Goal: Task Accomplishment & Management: Use online tool/utility

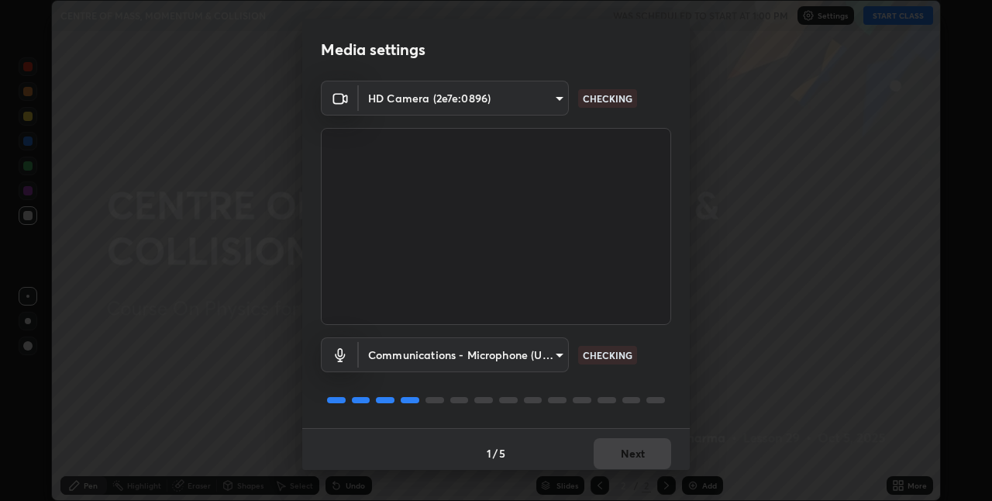
scroll to position [8, 0]
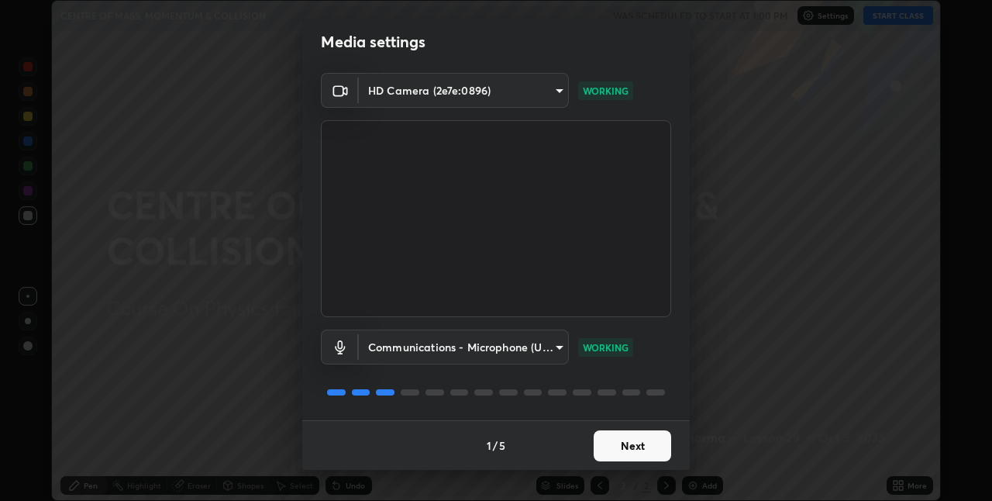
click at [654, 444] on button "Next" at bounding box center [633, 445] width 78 height 31
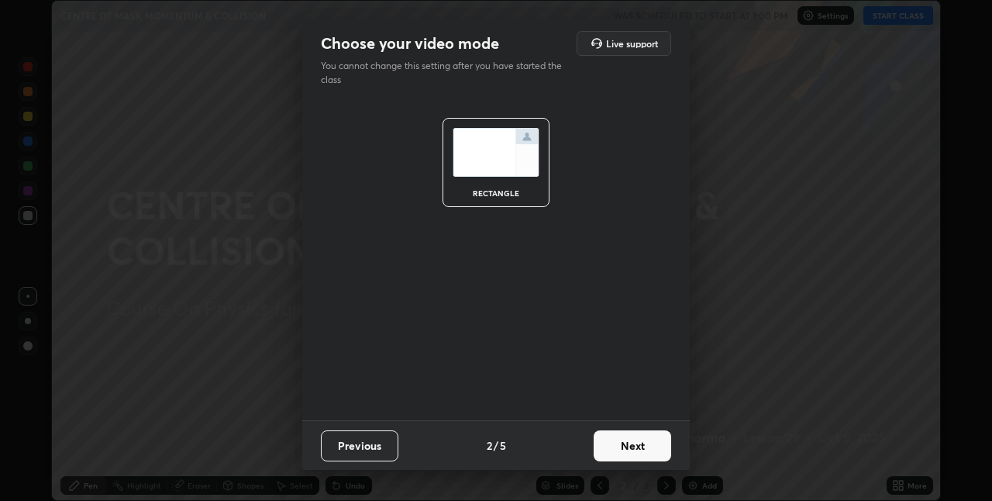
scroll to position [0, 0]
click at [654, 446] on button "Next" at bounding box center [633, 445] width 78 height 31
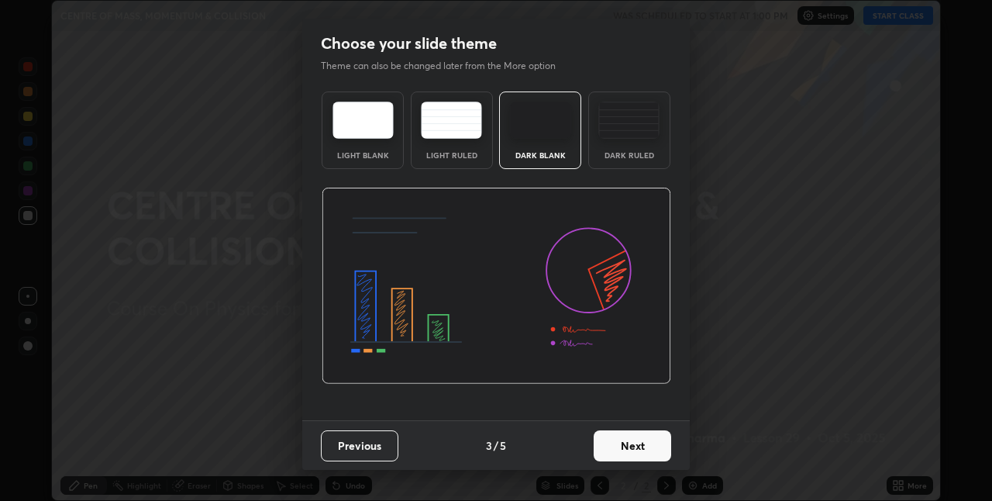
click at [654, 160] on div "Dark Ruled" at bounding box center [629, 130] width 82 height 78
click at [633, 440] on button "Next" at bounding box center [633, 445] width 78 height 31
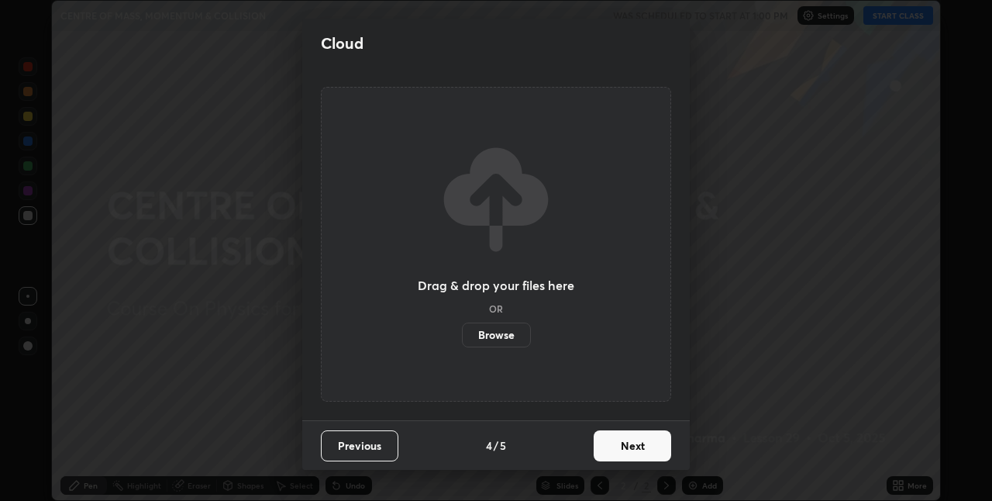
click at [621, 451] on button "Next" at bounding box center [633, 445] width 78 height 31
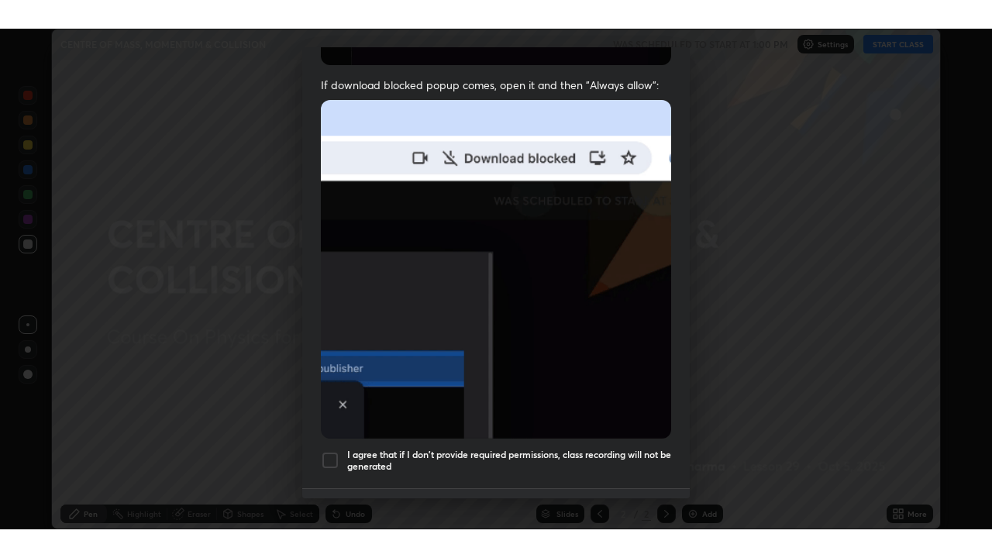
scroll to position [307, 0]
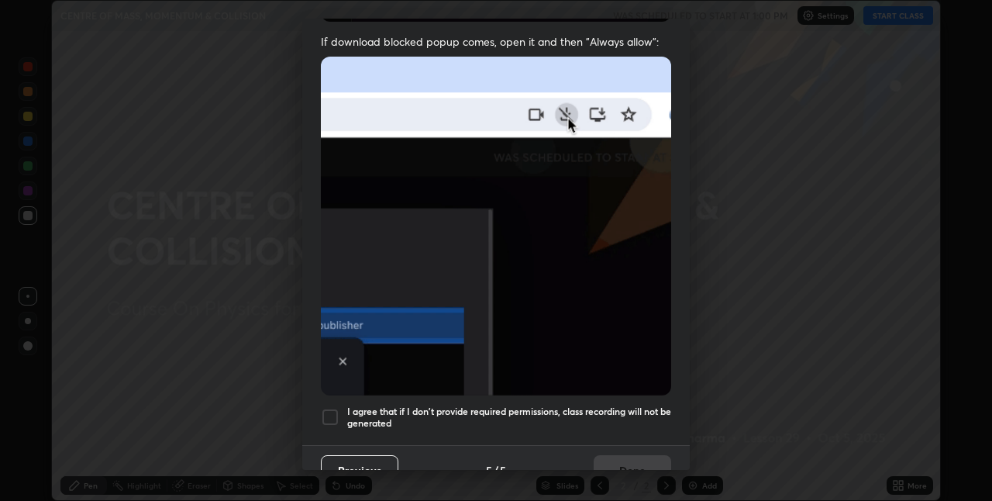
click at [337, 408] on div at bounding box center [330, 417] width 19 height 19
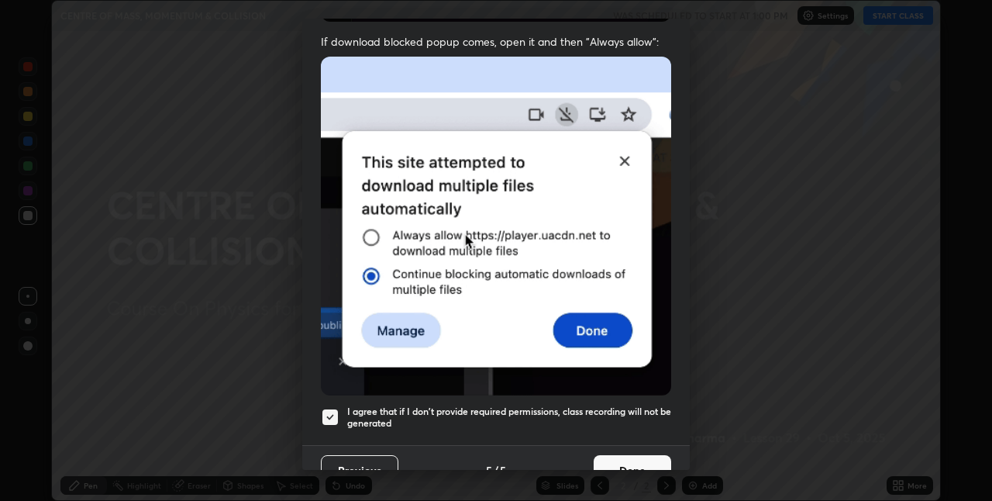
click at [619, 457] on button "Done" at bounding box center [633, 470] width 78 height 31
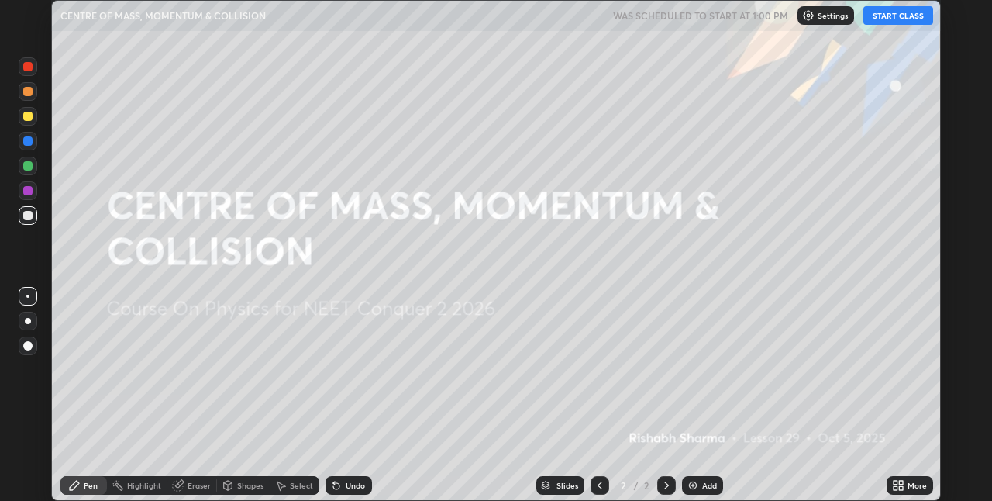
click at [901, 488] on icon at bounding box center [901, 488] width 4 height 4
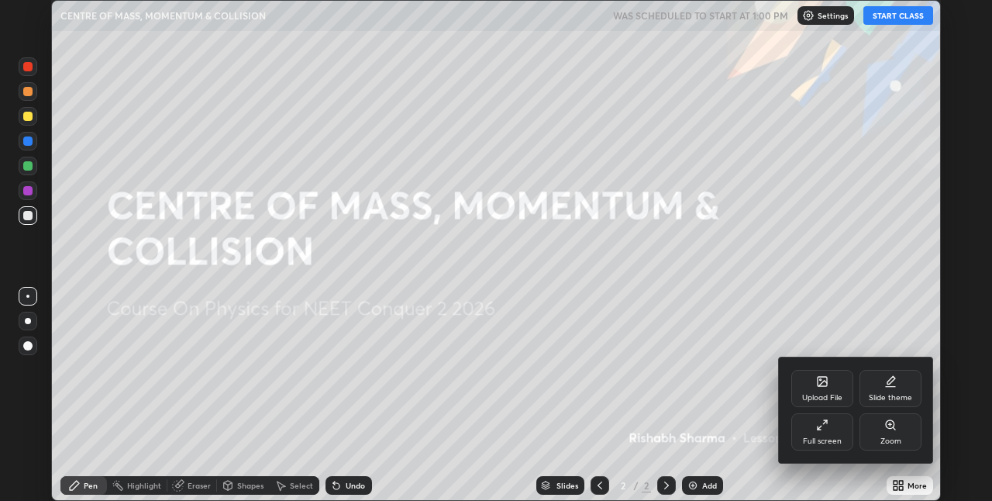
click at [839, 444] on div "Full screen" at bounding box center [822, 441] width 39 height 8
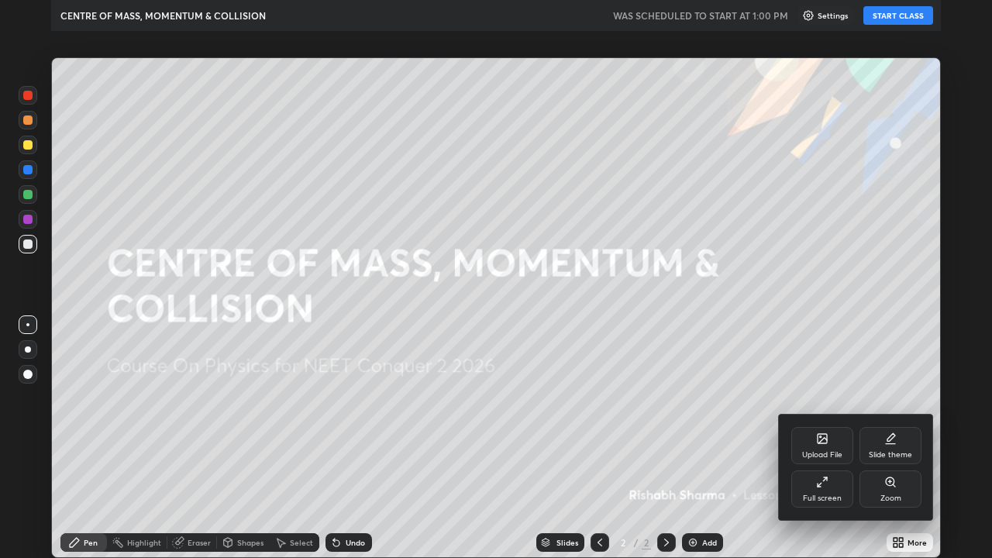
scroll to position [558, 992]
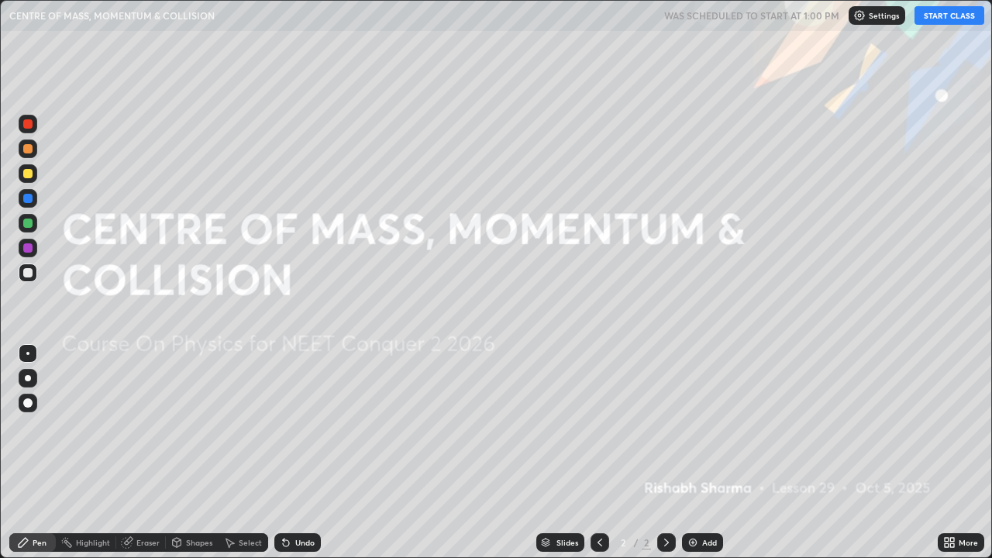
click at [949, 17] on button "START CLASS" at bounding box center [950, 15] width 70 height 19
click at [692, 500] on img at bounding box center [693, 543] width 12 height 12
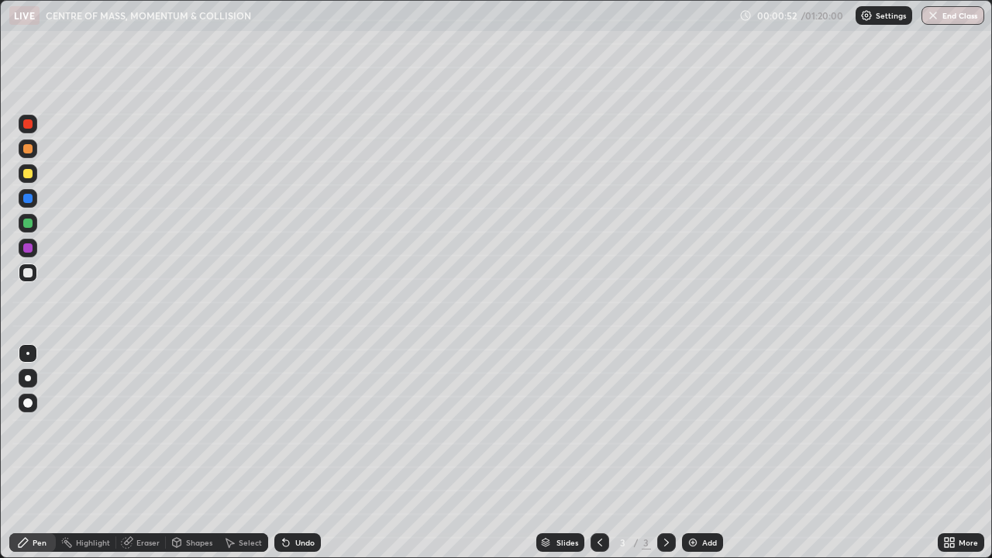
click at [28, 378] on div at bounding box center [28, 378] width 6 height 6
click at [706, 500] on div "Add" at bounding box center [709, 543] width 15 height 8
click at [31, 177] on div at bounding box center [27, 173] width 9 height 9
click at [202, 500] on div "Shapes" at bounding box center [199, 543] width 26 height 8
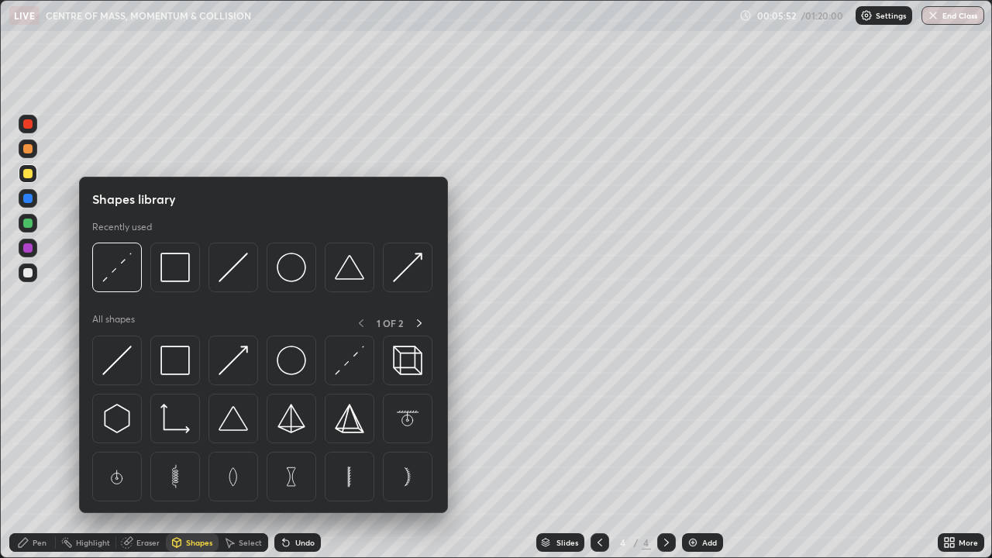
click at [135, 281] on div at bounding box center [117, 268] width 50 height 50
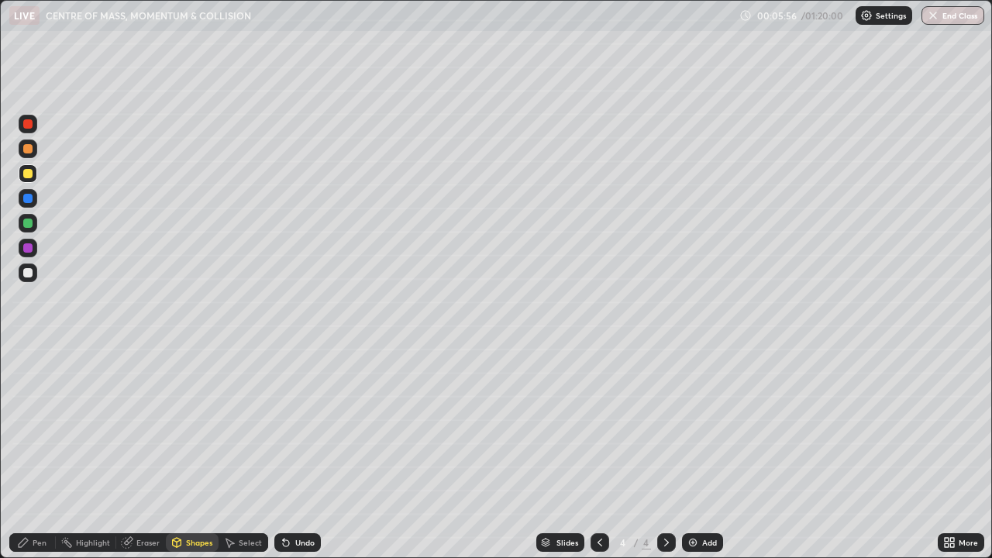
click at [43, 500] on div "Pen" at bounding box center [40, 543] width 14 height 8
click at [200, 500] on div "Shapes" at bounding box center [199, 543] width 26 height 8
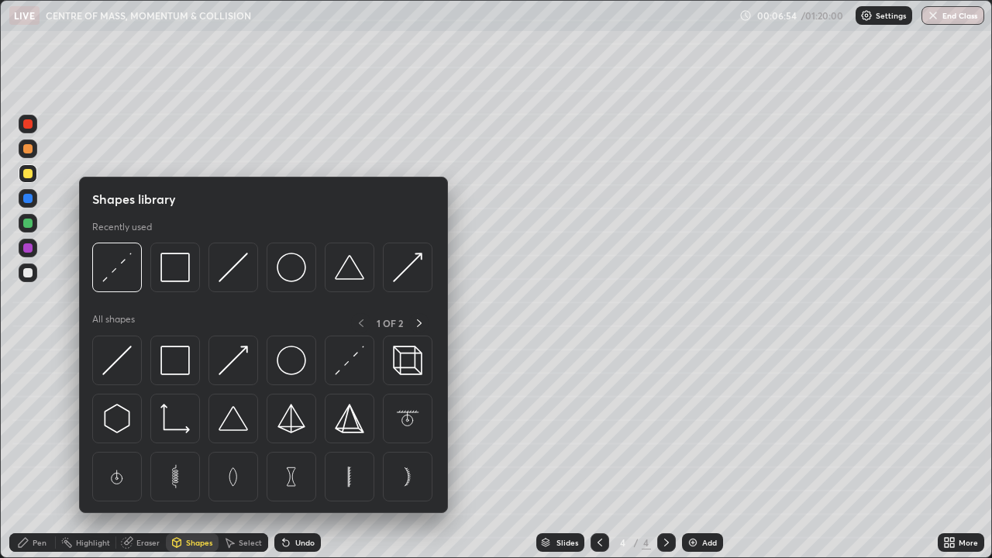
click at [195, 500] on div "Shapes" at bounding box center [199, 543] width 26 height 8
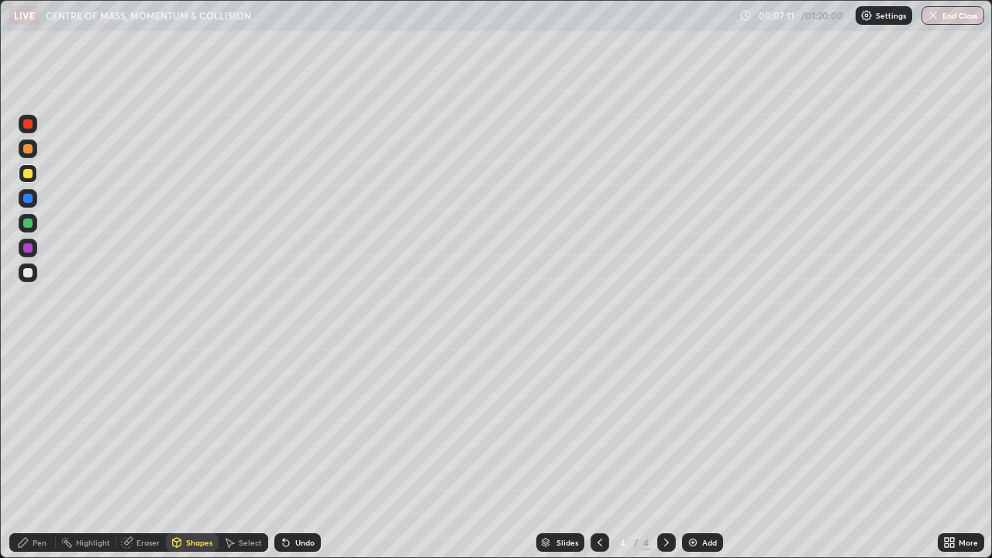
click at [32, 500] on div "Pen" at bounding box center [32, 542] width 47 height 19
click at [599, 500] on icon at bounding box center [600, 543] width 12 height 12
click at [665, 500] on icon at bounding box center [667, 543] width 12 height 12
click at [598, 500] on icon at bounding box center [600, 543] width 5 height 8
click at [596, 500] on icon at bounding box center [600, 543] width 12 height 12
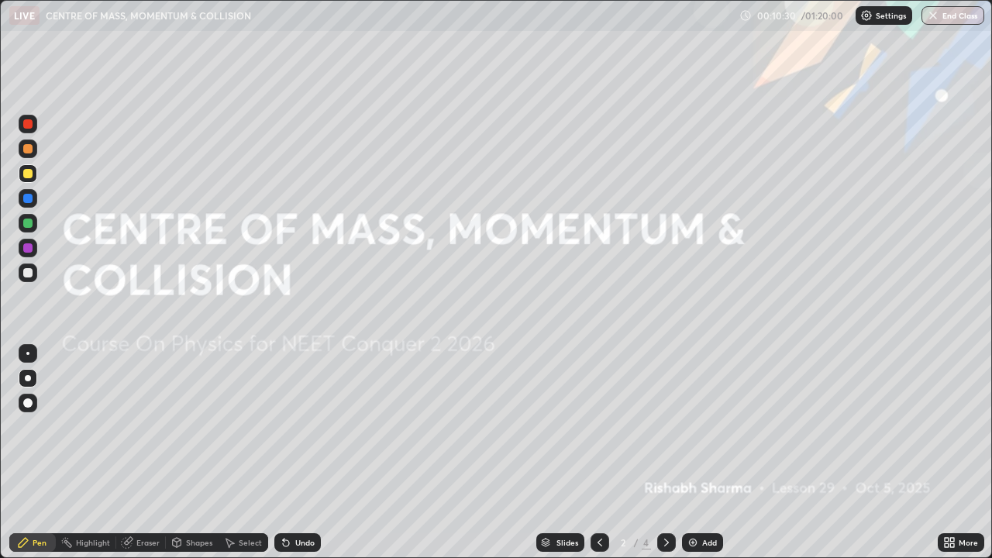
click at [663, 500] on icon at bounding box center [667, 543] width 12 height 12
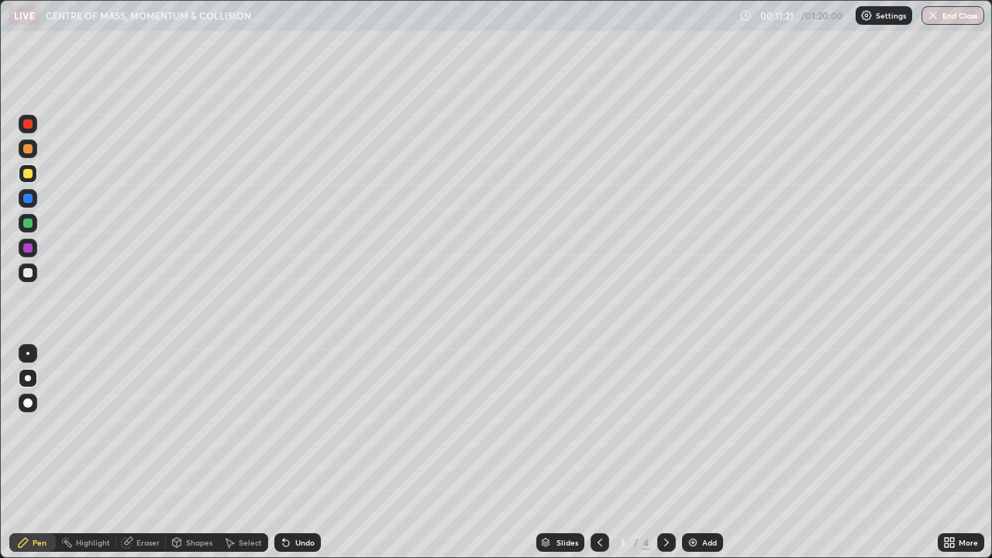
click at [661, 500] on icon at bounding box center [667, 543] width 12 height 12
click at [694, 500] on img at bounding box center [693, 543] width 12 height 12
click at [23, 280] on div at bounding box center [28, 273] width 19 height 19
click at [288, 500] on icon at bounding box center [286, 543] width 12 height 12
click at [296, 500] on div "Undo" at bounding box center [304, 543] width 19 height 8
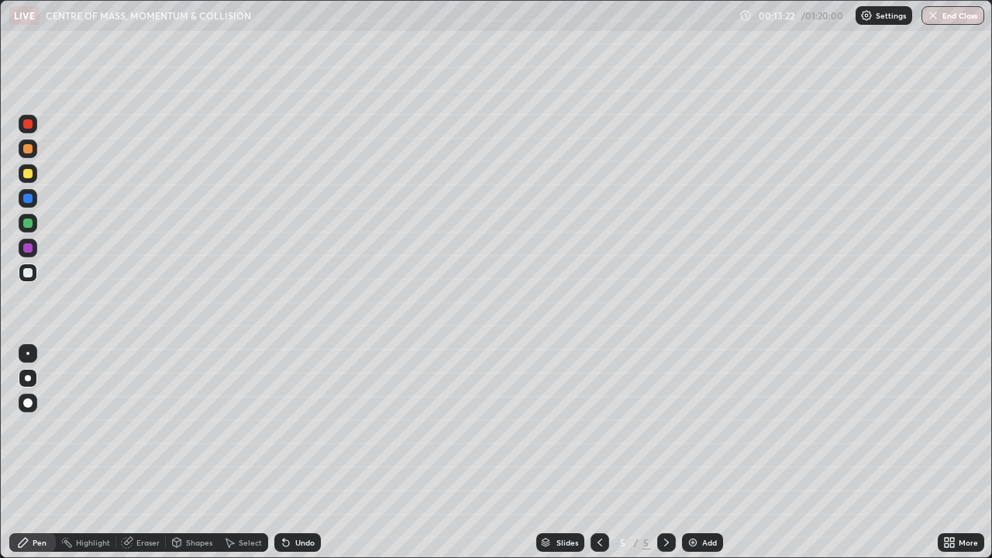
click at [29, 273] on div at bounding box center [27, 272] width 9 height 9
click at [29, 174] on div at bounding box center [27, 173] width 9 height 9
click at [594, 500] on icon at bounding box center [600, 543] width 12 height 12
click at [665, 500] on icon at bounding box center [667, 543] width 12 height 12
click at [151, 500] on div "Eraser" at bounding box center [147, 543] width 23 height 8
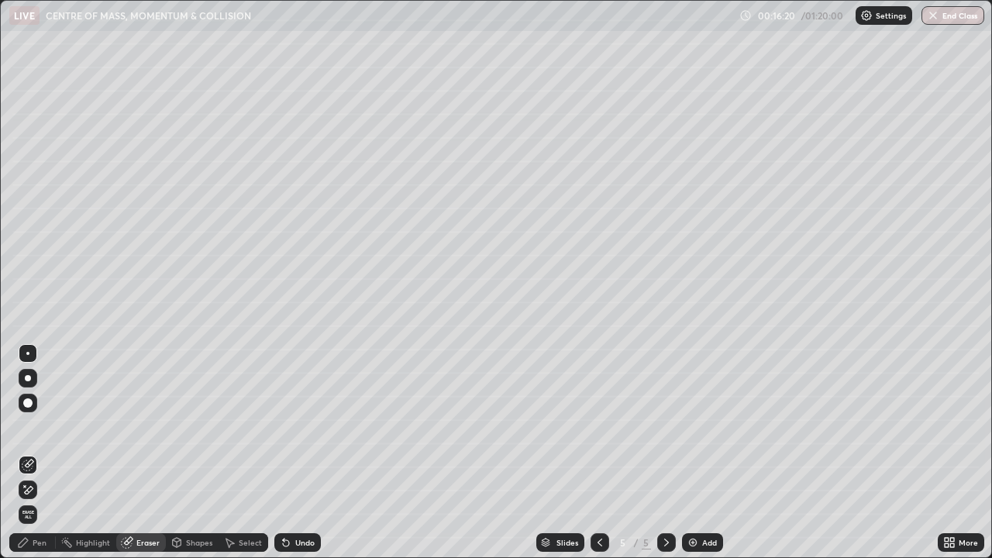
click at [30, 500] on div "Pen" at bounding box center [32, 542] width 47 height 19
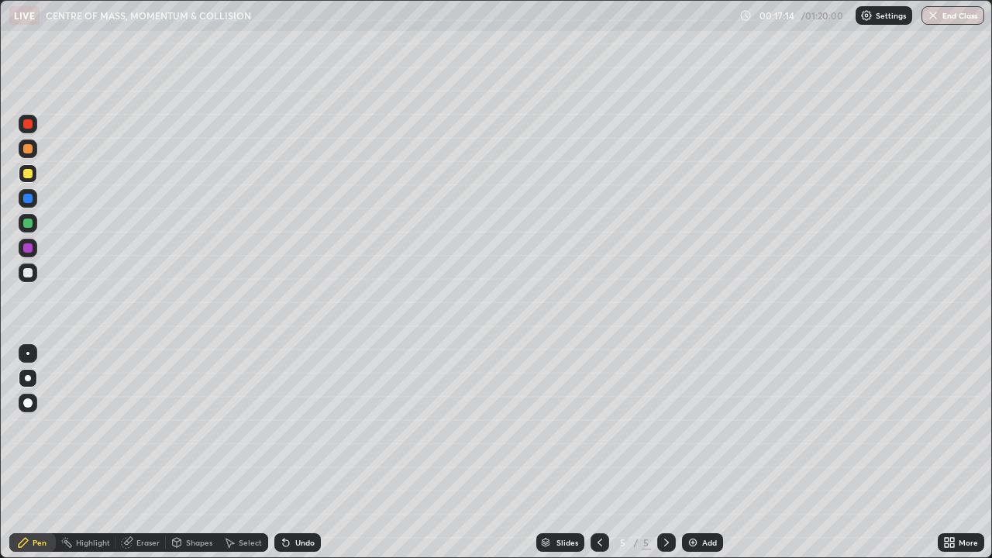
click at [687, 500] on img at bounding box center [693, 543] width 12 height 12
click at [28, 274] on div at bounding box center [27, 272] width 9 height 9
click at [295, 500] on div "Undo" at bounding box center [304, 543] width 19 height 8
click at [292, 500] on div "Undo" at bounding box center [297, 542] width 47 height 19
click at [303, 500] on div "Undo" at bounding box center [304, 543] width 19 height 8
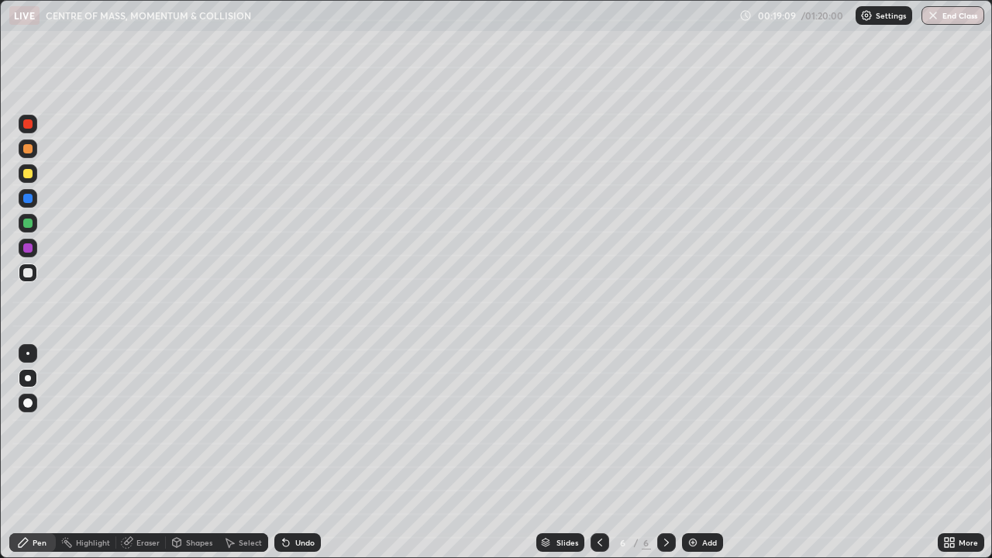
click at [27, 276] on div at bounding box center [27, 272] width 9 height 9
click at [22, 174] on div at bounding box center [28, 173] width 19 height 19
click at [300, 500] on div "Undo" at bounding box center [304, 543] width 19 height 8
click at [301, 500] on div "Undo" at bounding box center [304, 543] width 19 height 8
click at [298, 500] on div "Undo" at bounding box center [304, 543] width 19 height 8
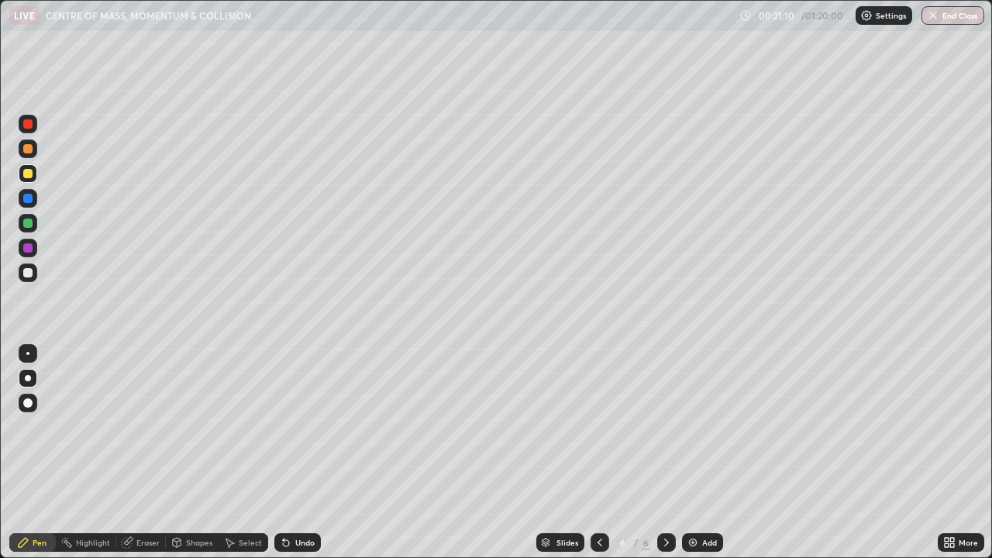
click at [298, 500] on div "Undo" at bounding box center [297, 542] width 47 height 19
click at [693, 500] on div "Add" at bounding box center [702, 542] width 41 height 19
click at [28, 277] on div at bounding box center [27, 272] width 9 height 9
click at [702, 500] on div "Add" at bounding box center [709, 543] width 15 height 8
click at [32, 272] on div at bounding box center [27, 272] width 9 height 9
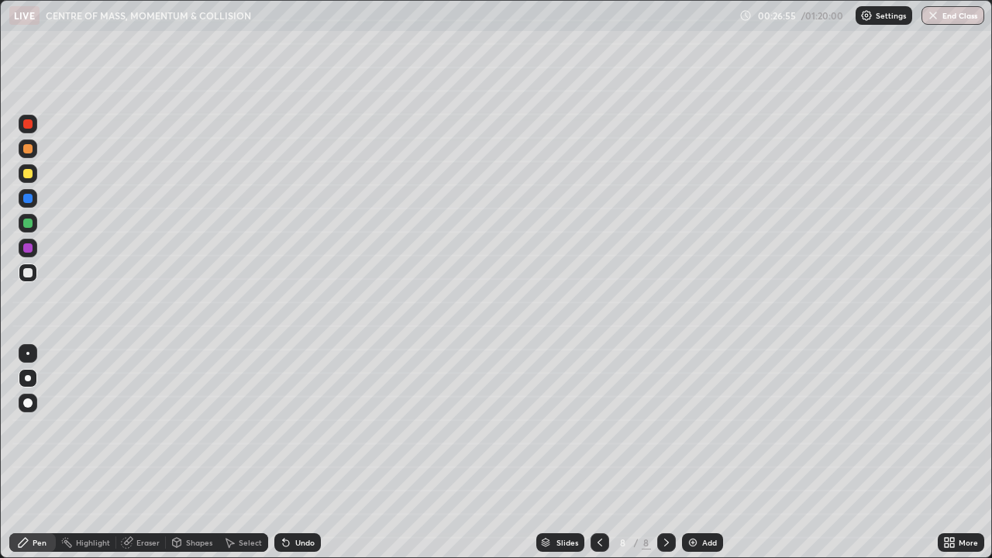
click at [24, 174] on div at bounding box center [27, 173] width 9 height 9
click at [696, 500] on img at bounding box center [693, 543] width 12 height 12
click at [26, 272] on div at bounding box center [27, 272] width 9 height 9
click at [299, 500] on div "Undo" at bounding box center [304, 543] width 19 height 8
click at [293, 500] on div "Undo" at bounding box center [297, 542] width 47 height 19
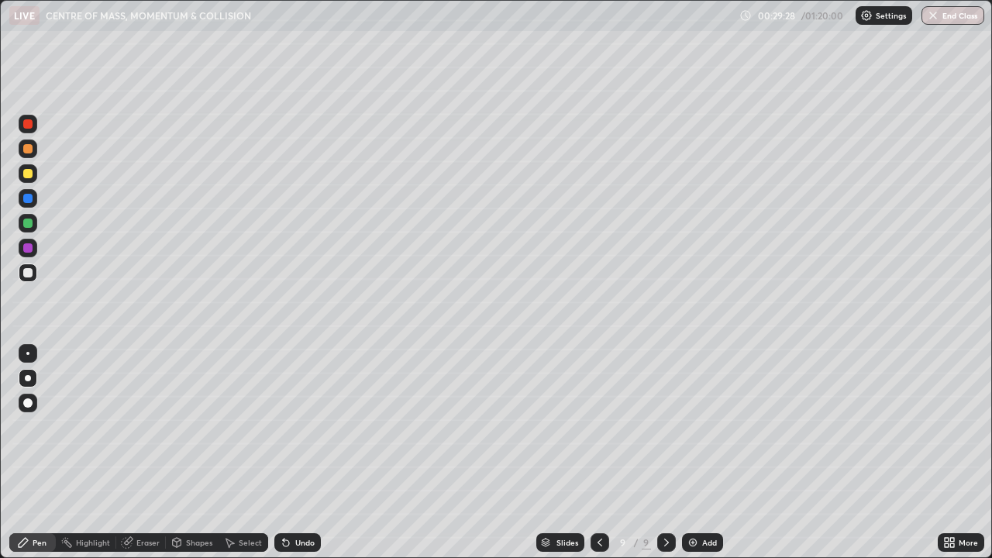
click at [295, 500] on div "Undo" at bounding box center [297, 542] width 47 height 19
click at [301, 500] on div "Undo" at bounding box center [304, 543] width 19 height 8
click at [31, 167] on div at bounding box center [28, 173] width 19 height 19
click at [699, 500] on div "Add" at bounding box center [702, 542] width 41 height 19
click at [27, 272] on div at bounding box center [27, 272] width 9 height 9
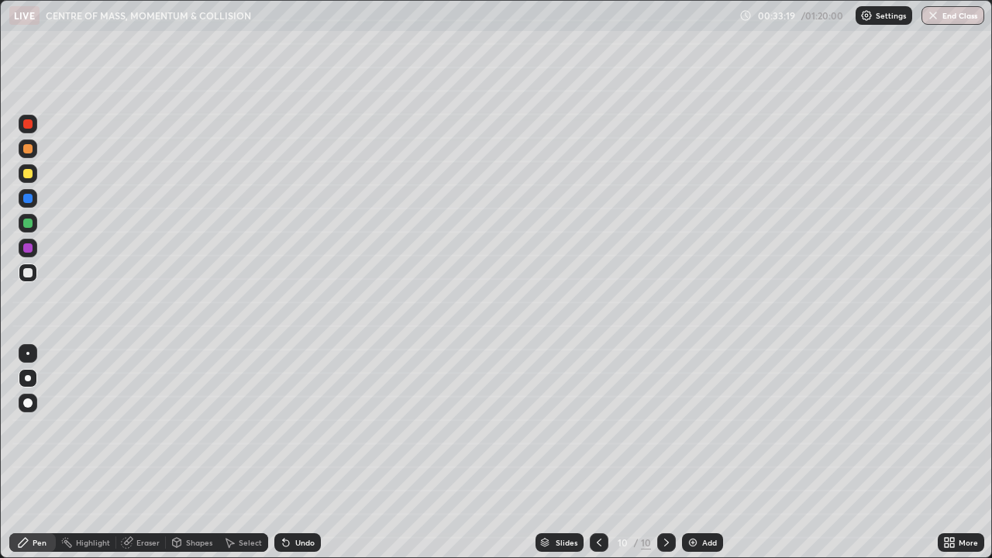
click at [200, 500] on div "Shapes" at bounding box center [199, 543] width 26 height 8
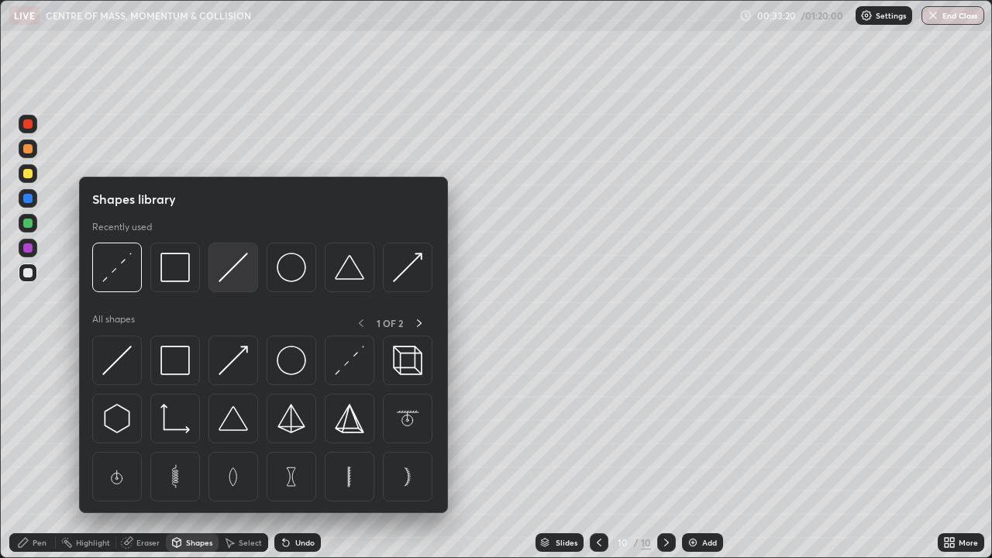
click at [237, 279] on img at bounding box center [233, 267] width 29 height 29
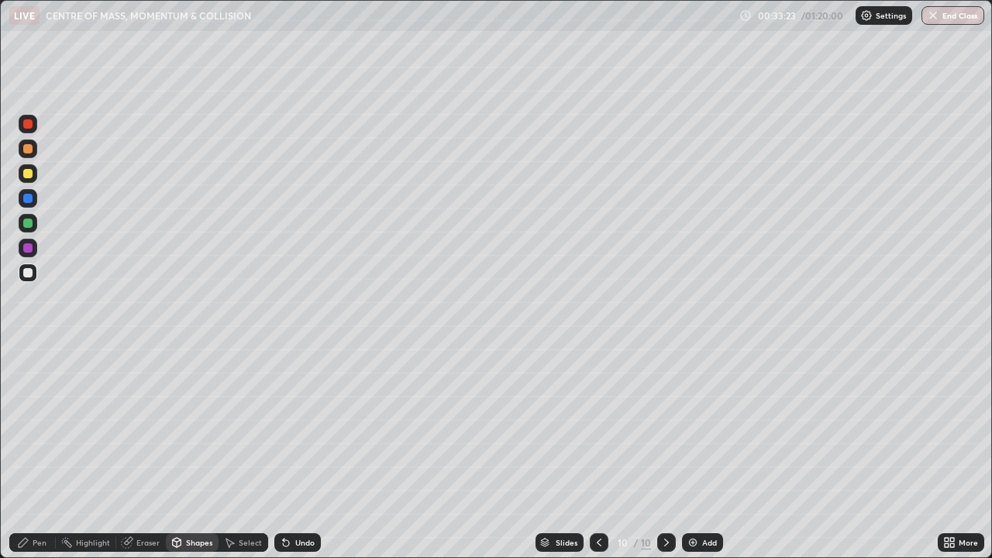
click at [40, 500] on div "Pen" at bounding box center [32, 542] width 47 height 19
click at [295, 500] on div "Undo" at bounding box center [304, 543] width 19 height 8
click at [298, 500] on div "Undo" at bounding box center [304, 543] width 19 height 8
click at [302, 500] on div "Undo" at bounding box center [304, 543] width 19 height 8
click at [147, 500] on div "Eraser" at bounding box center [147, 543] width 23 height 8
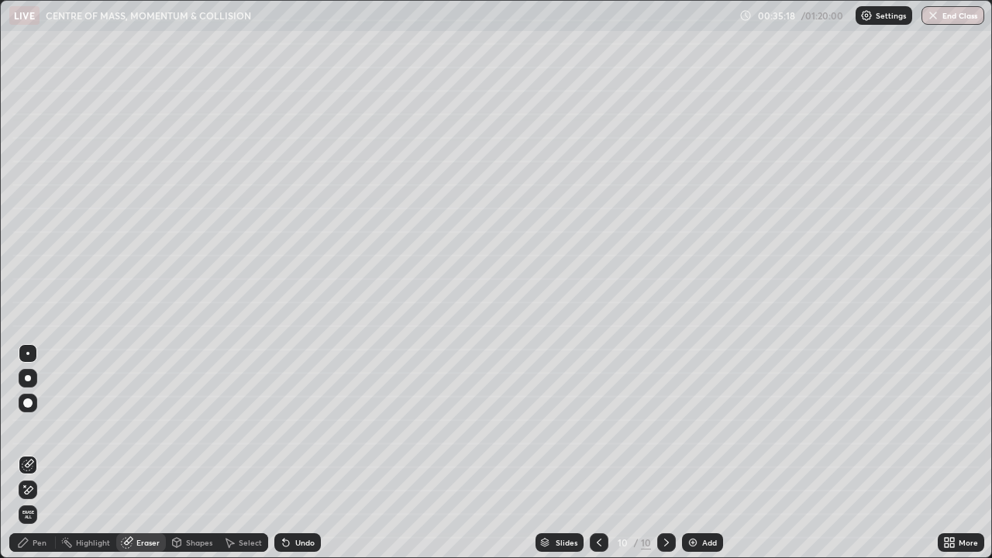
click at [39, 500] on div "Pen" at bounding box center [32, 542] width 47 height 19
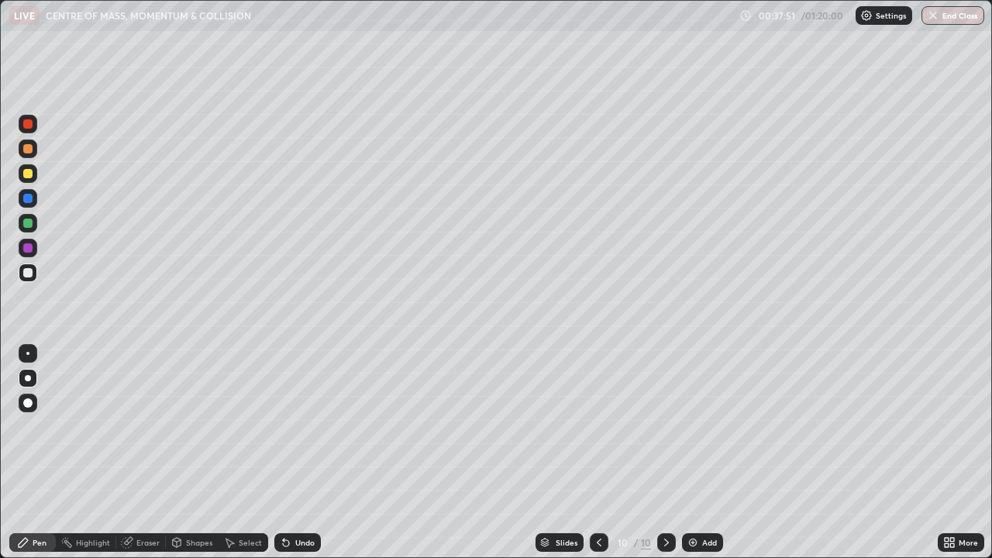
click at [27, 172] on div at bounding box center [27, 173] width 9 height 9
click at [143, 500] on div "Eraser" at bounding box center [147, 543] width 23 height 8
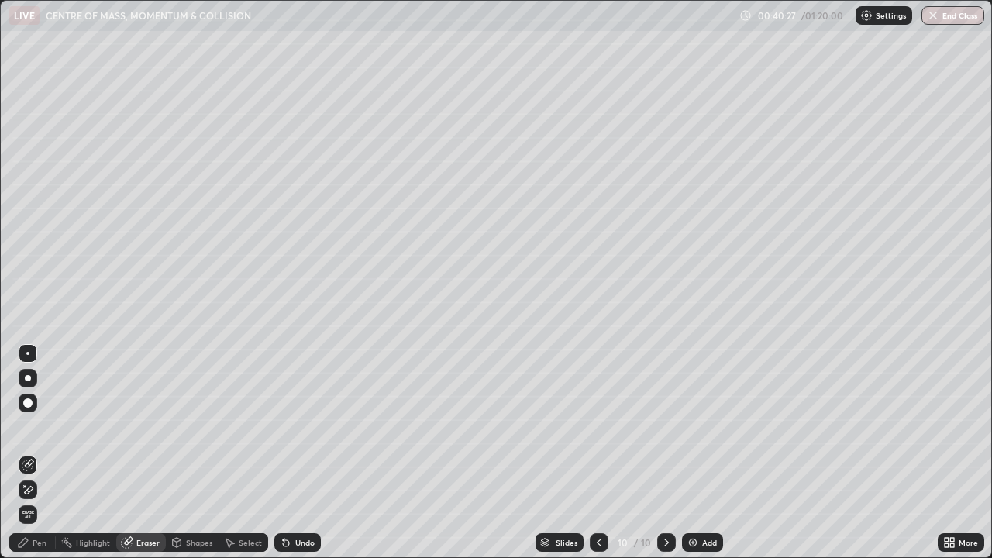
click at [29, 492] on icon at bounding box center [29, 490] width 9 height 8
click at [32, 473] on div at bounding box center [28, 465] width 19 height 19
click at [31, 500] on div "Pen" at bounding box center [32, 542] width 47 height 19
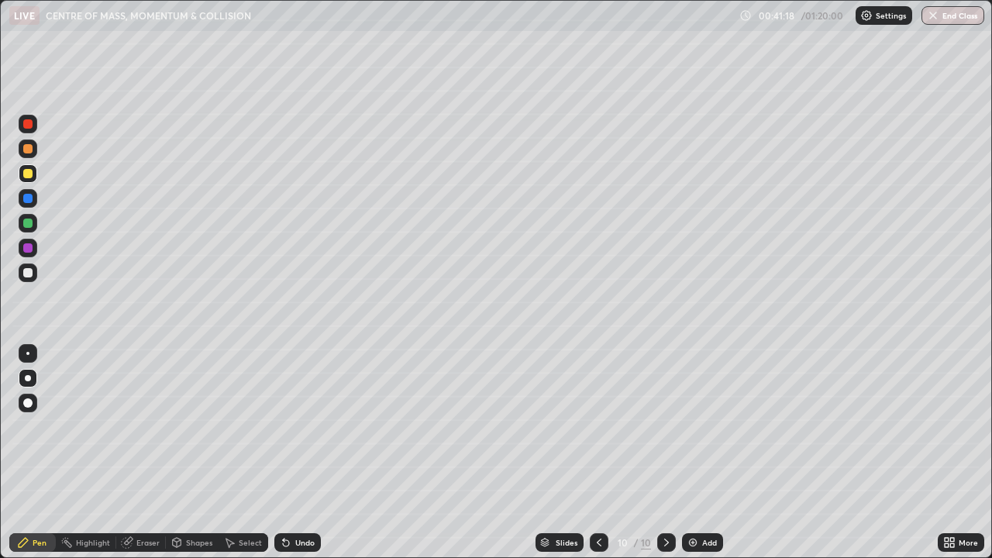
click at [689, 500] on div "Add" at bounding box center [702, 542] width 41 height 19
click at [25, 280] on div at bounding box center [28, 273] width 19 height 19
click at [195, 500] on div "Shapes" at bounding box center [199, 543] width 26 height 8
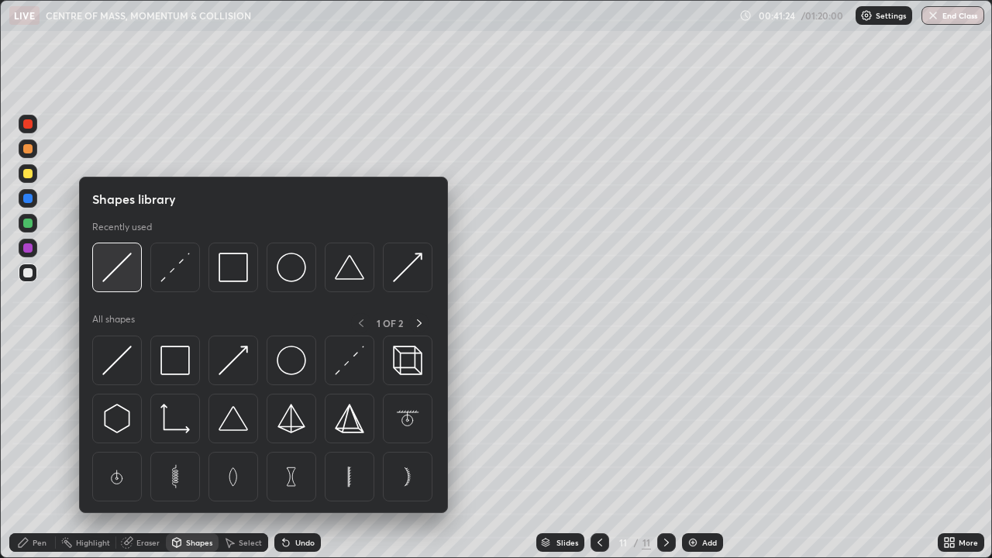
click at [129, 282] on img at bounding box center [116, 267] width 29 height 29
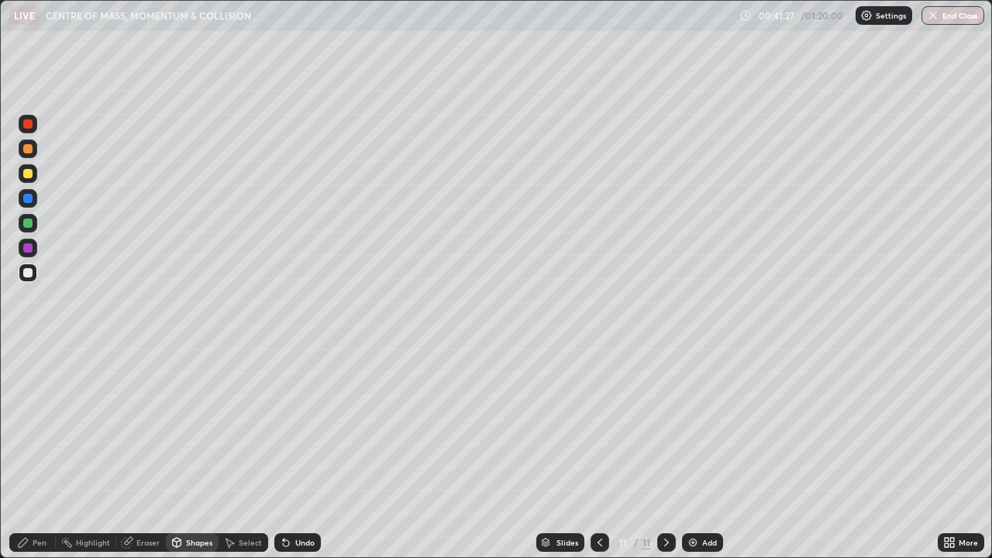
click at [40, 500] on div "Pen" at bounding box center [40, 543] width 14 height 8
click at [695, 500] on img at bounding box center [693, 543] width 12 height 12
click at [33, 179] on div at bounding box center [28, 173] width 19 height 19
click at [149, 500] on div "Eraser" at bounding box center [147, 543] width 23 height 8
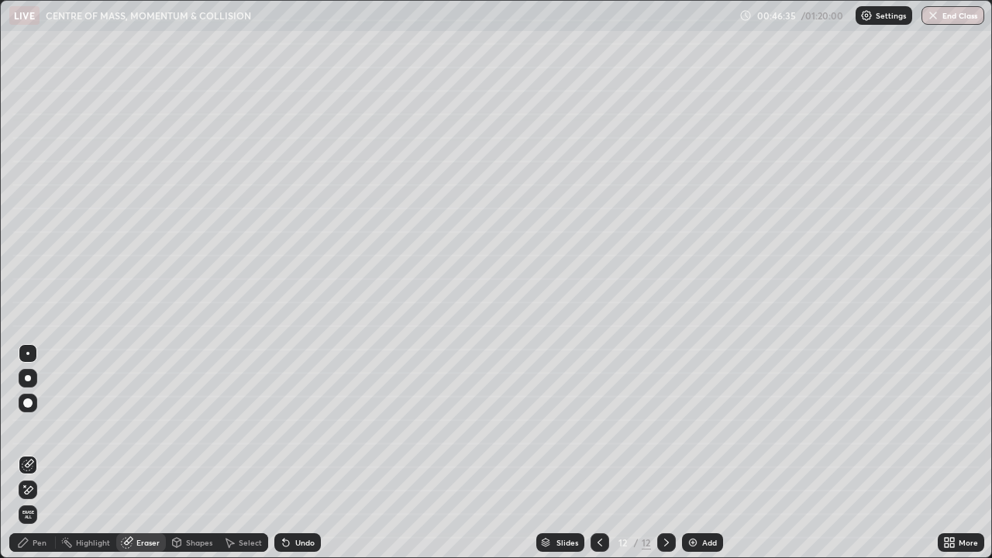
click at [31, 500] on div "Pen" at bounding box center [32, 542] width 47 height 19
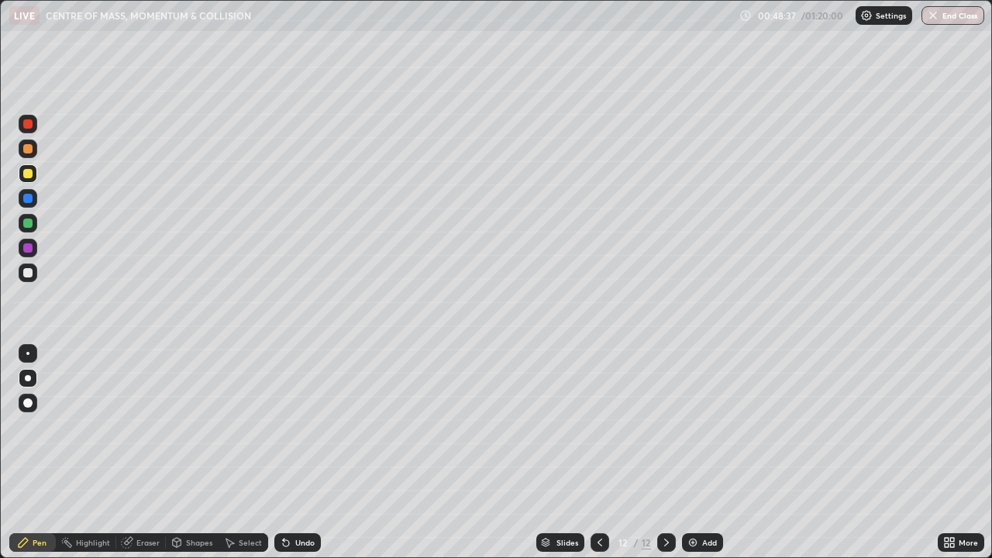
click at [701, 500] on div "Add" at bounding box center [702, 542] width 41 height 19
click at [34, 274] on div at bounding box center [28, 273] width 19 height 19
click at [186, 500] on div "Shapes" at bounding box center [199, 543] width 26 height 8
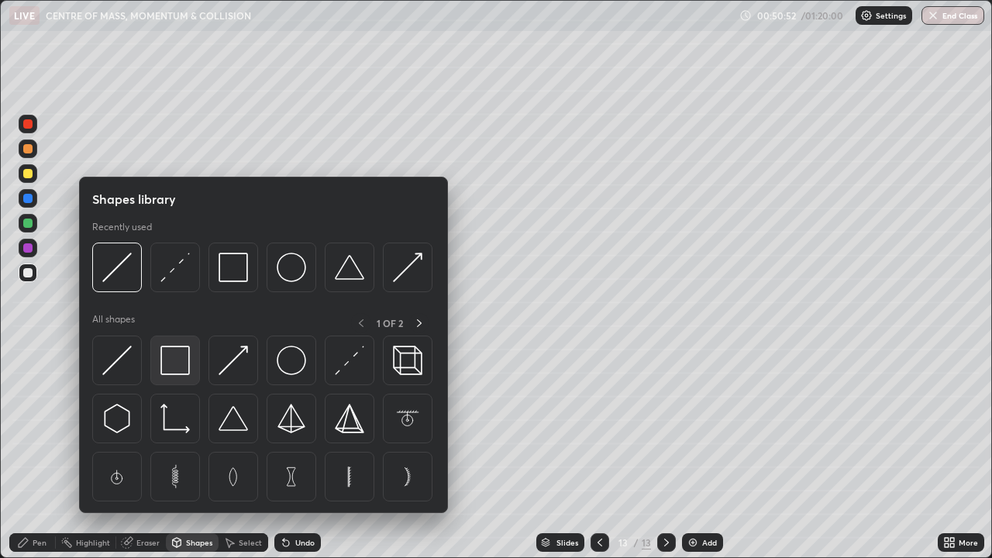
click at [174, 355] on img at bounding box center [174, 360] width 29 height 29
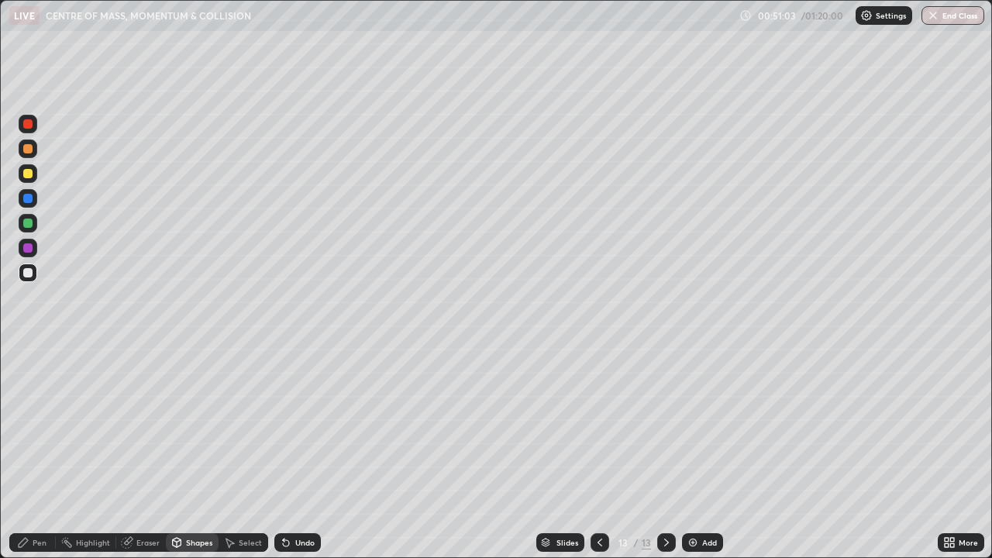
click at [33, 500] on div "Pen" at bounding box center [40, 543] width 14 height 8
click at [191, 500] on div "Shapes" at bounding box center [199, 543] width 26 height 8
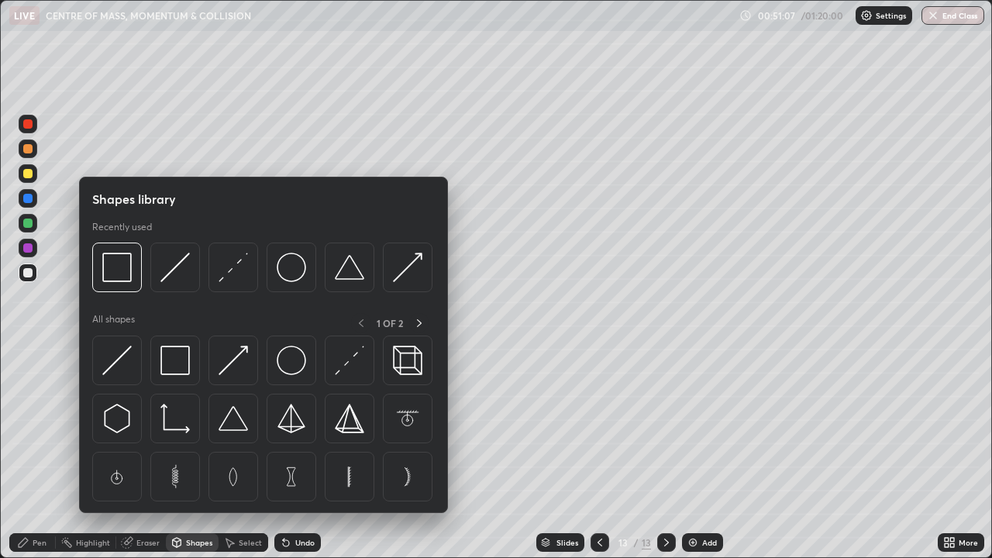
click at [32, 500] on div "Pen" at bounding box center [32, 542] width 47 height 19
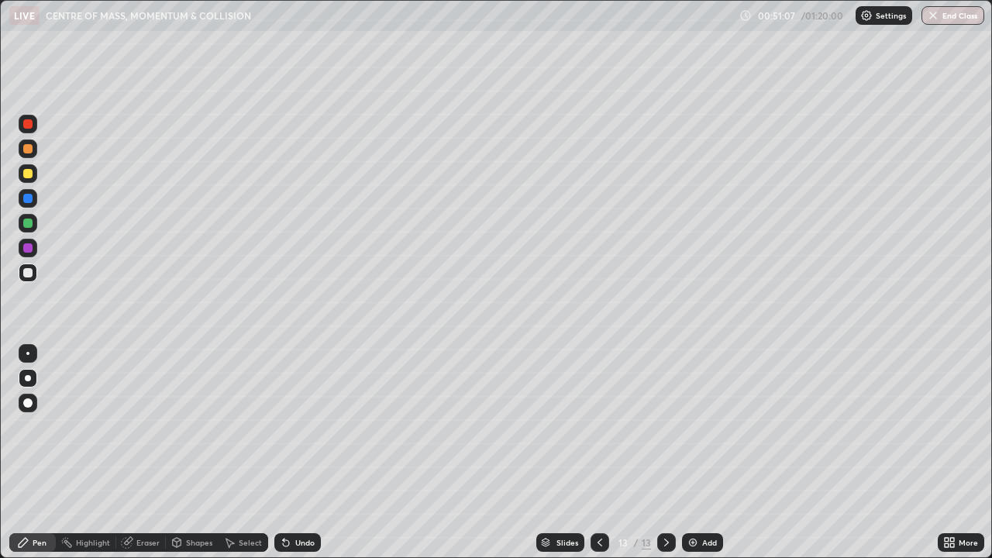
click at [150, 500] on div "Eraser" at bounding box center [147, 543] width 23 height 8
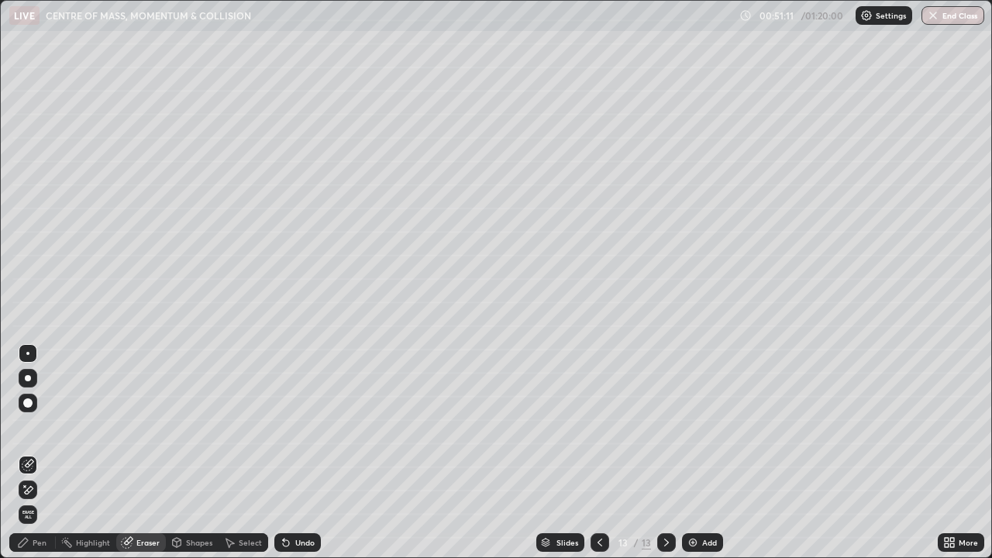
click at [34, 500] on div "Pen" at bounding box center [40, 543] width 14 height 8
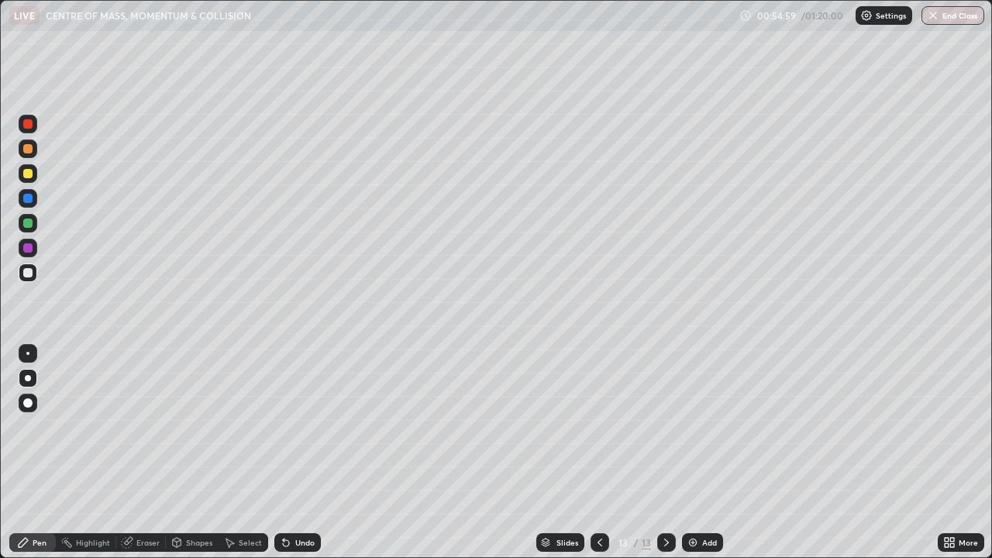
click at [690, 500] on div "Add" at bounding box center [702, 542] width 41 height 19
click at [147, 500] on div "Eraser" at bounding box center [147, 543] width 23 height 8
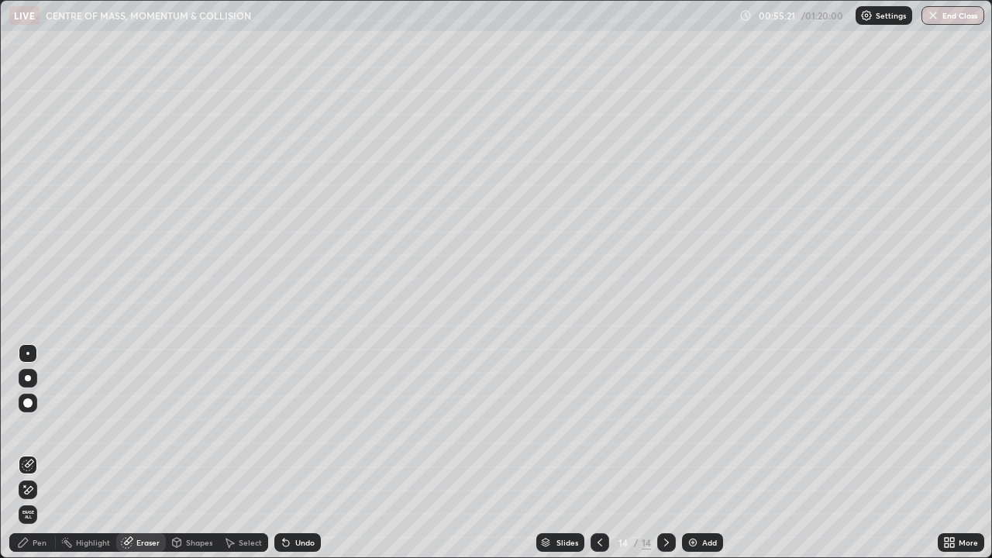
click at [31, 500] on div "Pen" at bounding box center [32, 542] width 47 height 19
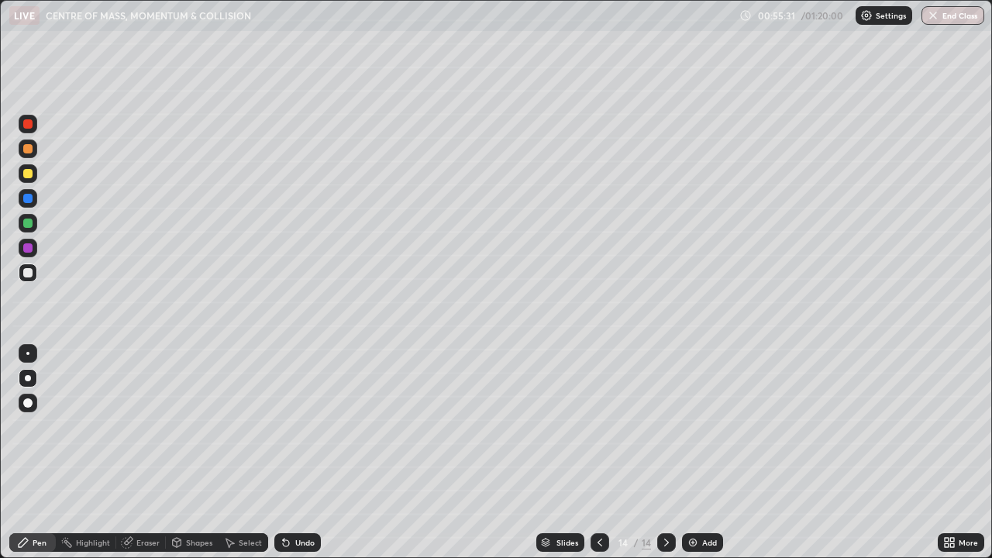
click at [195, 500] on div "Shapes" at bounding box center [199, 543] width 26 height 8
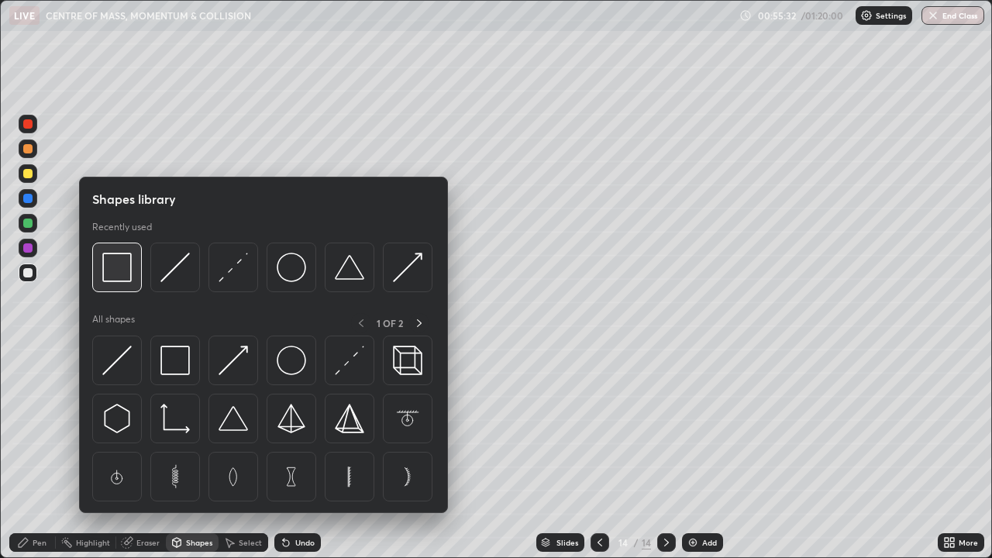
click at [129, 276] on img at bounding box center [116, 267] width 29 height 29
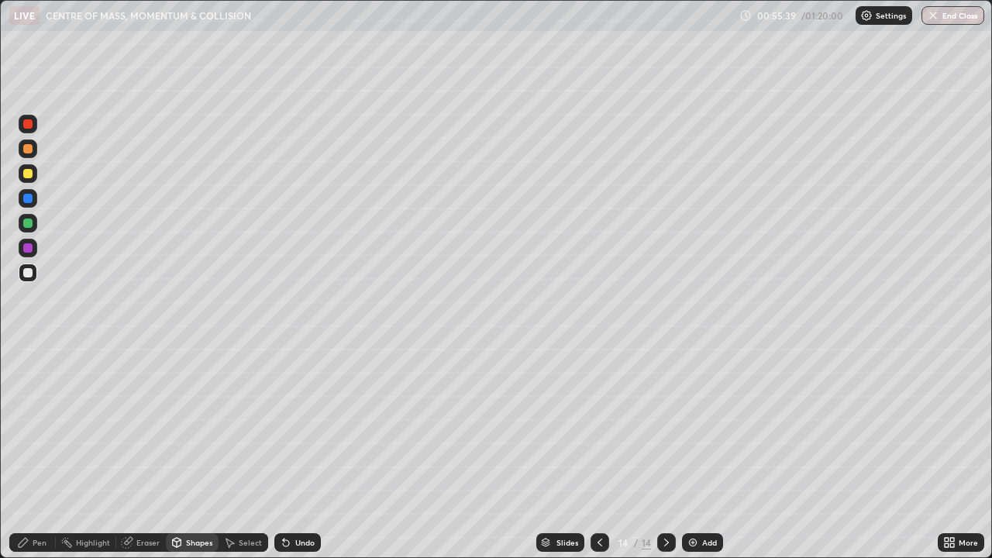
click at [42, 500] on div "Pen" at bounding box center [40, 543] width 14 height 8
click at [148, 500] on div "Eraser" at bounding box center [147, 543] width 23 height 8
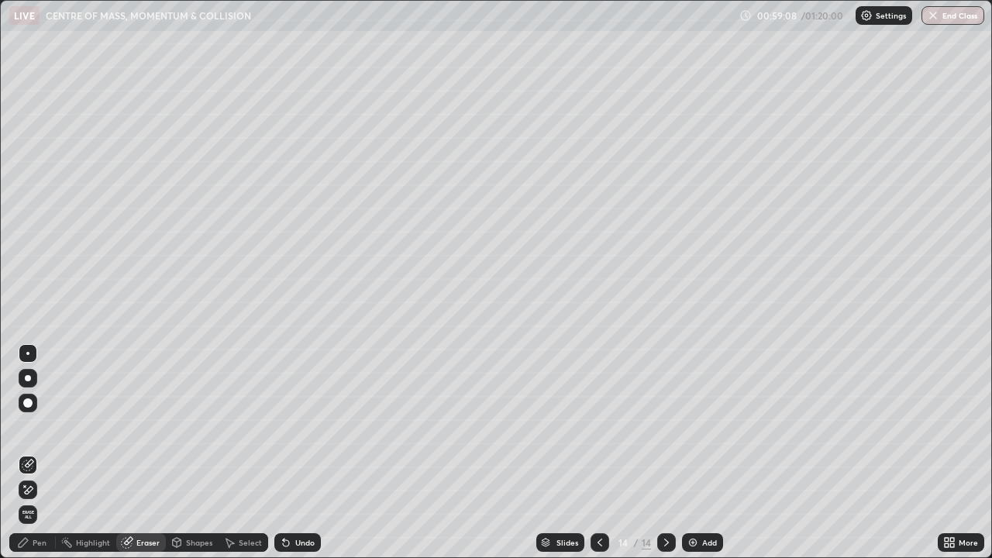
click at [33, 493] on icon at bounding box center [28, 490] width 12 height 13
click at [29, 500] on icon at bounding box center [23, 543] width 12 height 12
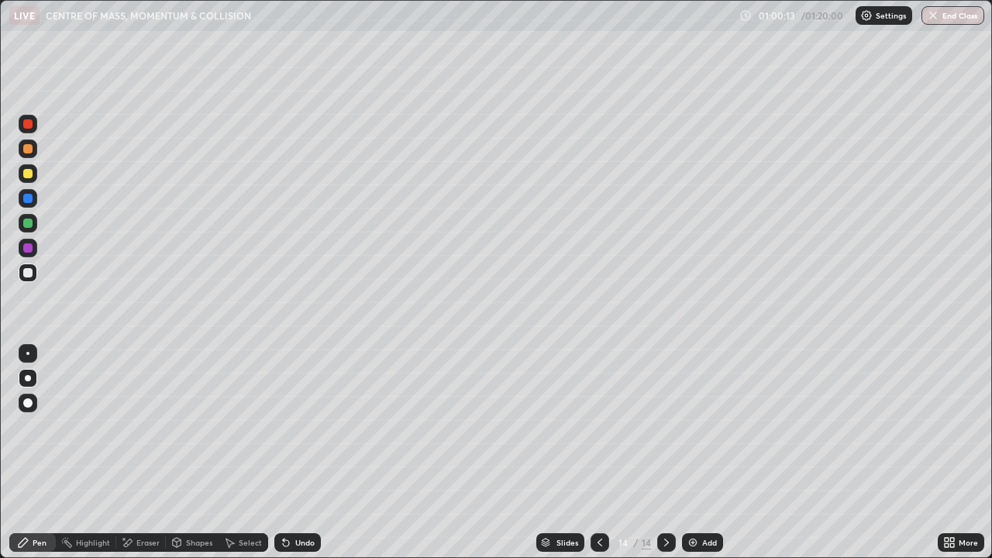
click at [147, 500] on div "Eraser" at bounding box center [147, 543] width 23 height 8
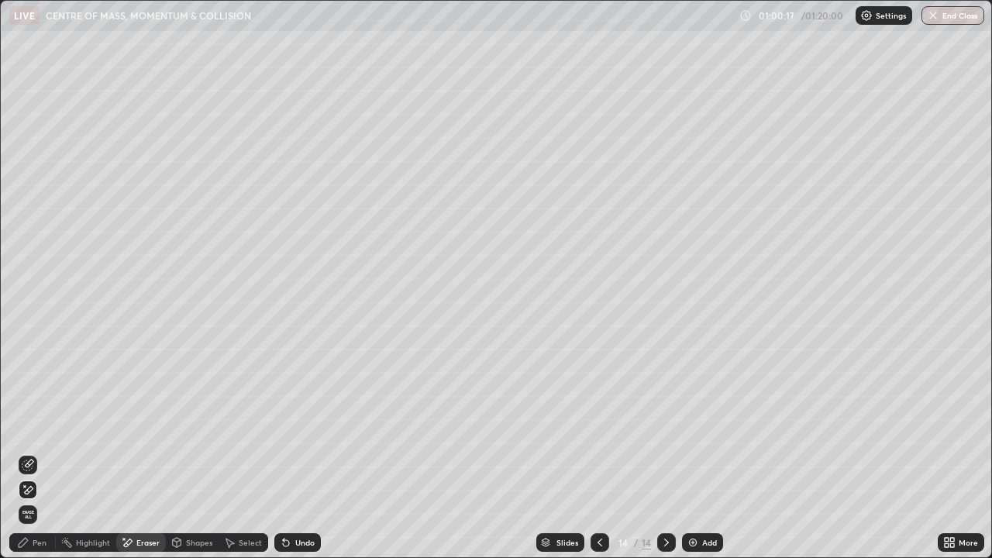
click at [43, 500] on div "Pen" at bounding box center [40, 543] width 14 height 8
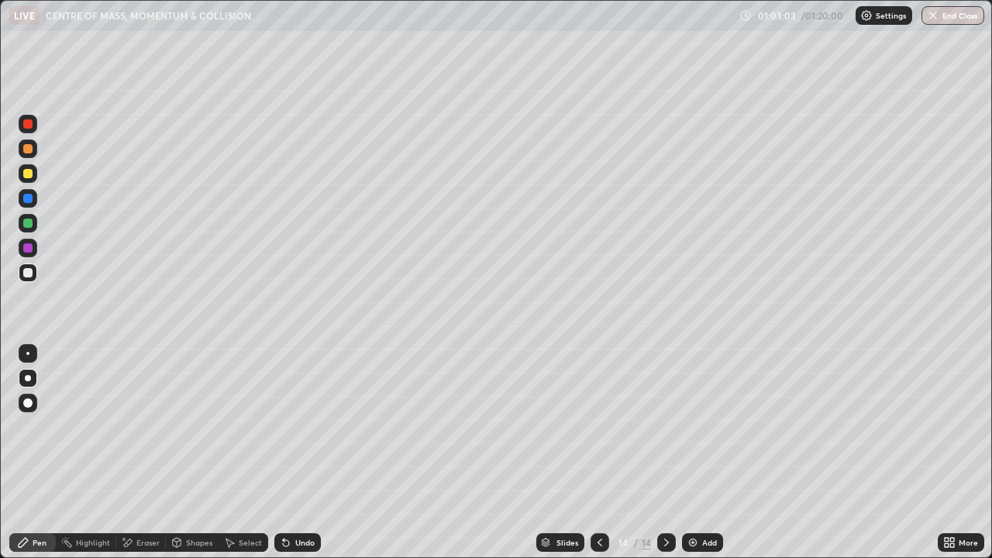
click at [691, 500] on img at bounding box center [693, 543] width 12 height 12
click at [292, 500] on div "Undo" at bounding box center [297, 542] width 47 height 19
click at [302, 500] on div "Undo" at bounding box center [304, 543] width 19 height 8
click at [301, 500] on div "Undo" at bounding box center [304, 543] width 19 height 8
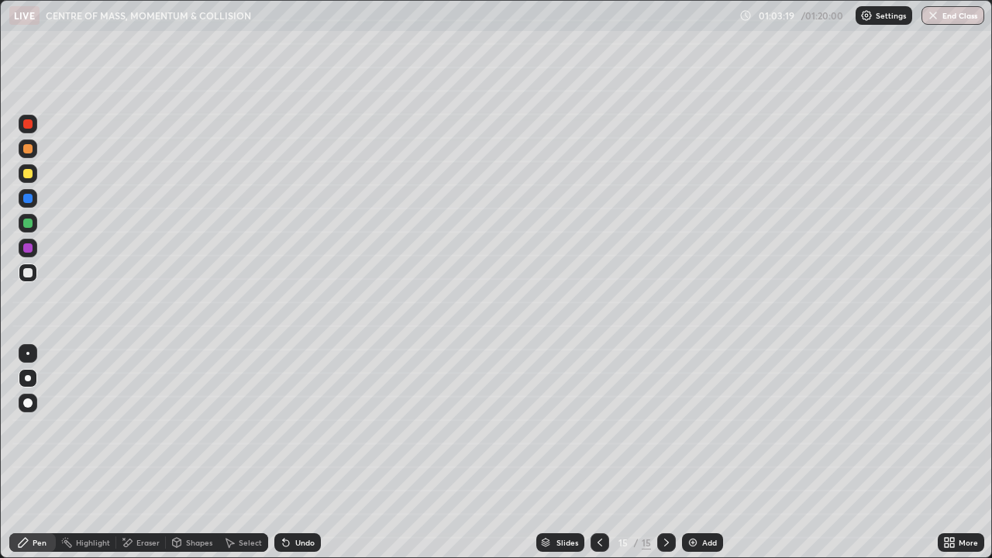
click at [301, 500] on div "Undo" at bounding box center [304, 543] width 19 height 8
click at [302, 500] on div "Undo" at bounding box center [297, 542] width 47 height 19
click at [288, 500] on icon at bounding box center [286, 543] width 12 height 12
click at [27, 280] on div at bounding box center [28, 273] width 19 height 19
click at [29, 175] on div at bounding box center [27, 173] width 9 height 9
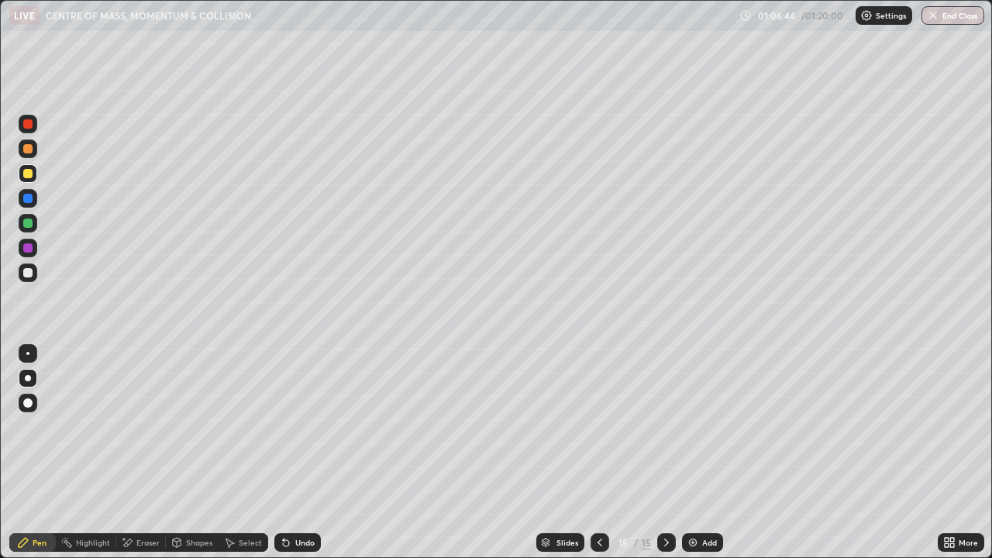
click at [692, 500] on img at bounding box center [693, 543] width 12 height 12
click at [34, 266] on div at bounding box center [28, 273] width 19 height 19
click at [26, 174] on div at bounding box center [27, 173] width 9 height 9
click at [146, 500] on div "Eraser" at bounding box center [147, 543] width 23 height 8
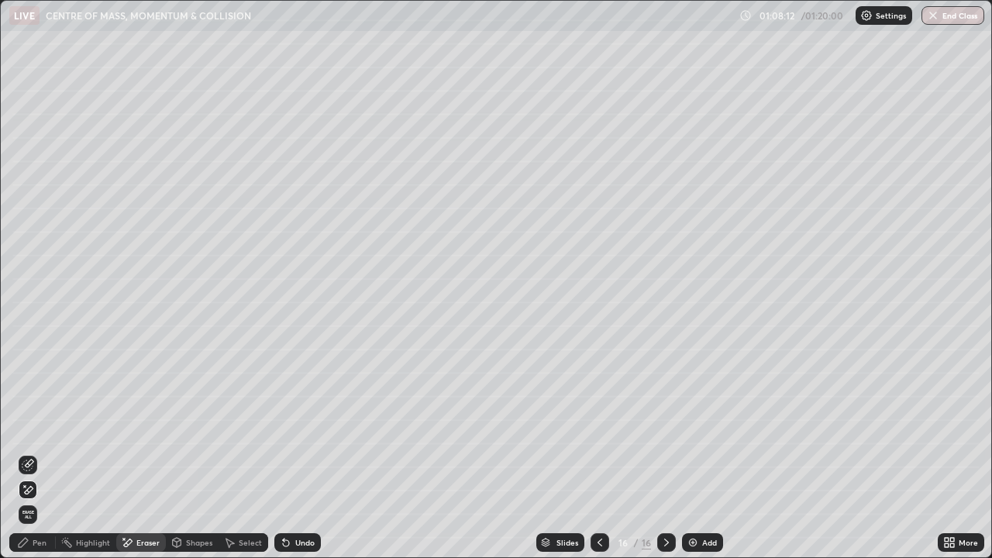
click at [31, 463] on icon at bounding box center [28, 465] width 12 height 12
click at [45, 500] on div "Pen" at bounding box center [40, 543] width 14 height 8
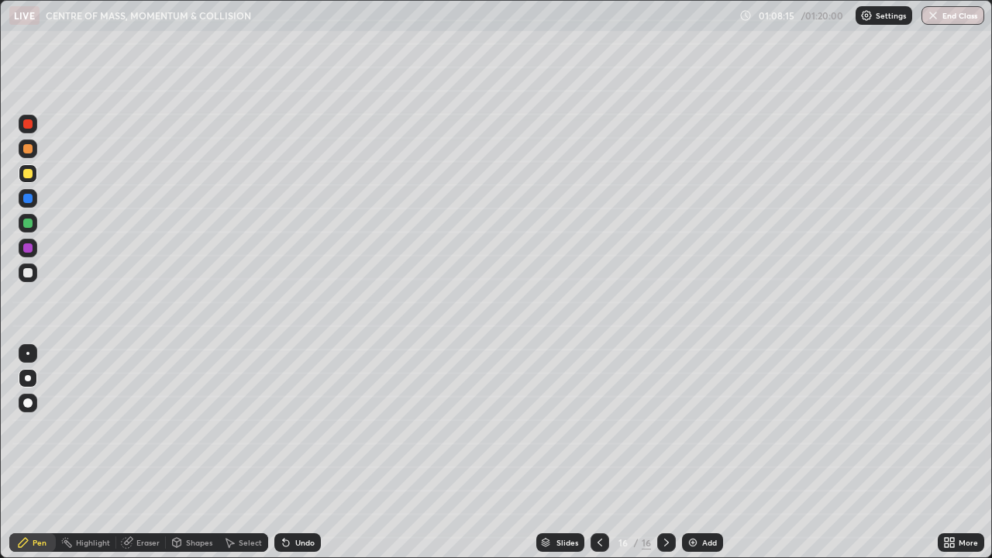
click at [26, 277] on div at bounding box center [27, 272] width 9 height 9
click at [27, 180] on div at bounding box center [28, 173] width 19 height 19
click at [702, 500] on div "Add" at bounding box center [709, 543] width 15 height 8
click at [25, 274] on div at bounding box center [27, 272] width 9 height 9
click at [186, 500] on div "Shapes" at bounding box center [199, 543] width 26 height 8
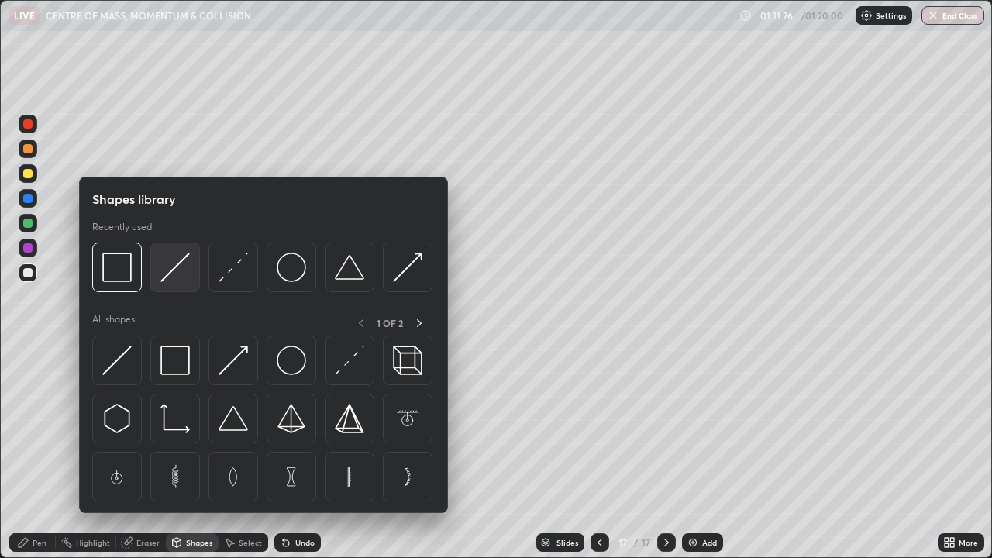
click at [183, 279] on img at bounding box center [174, 267] width 29 height 29
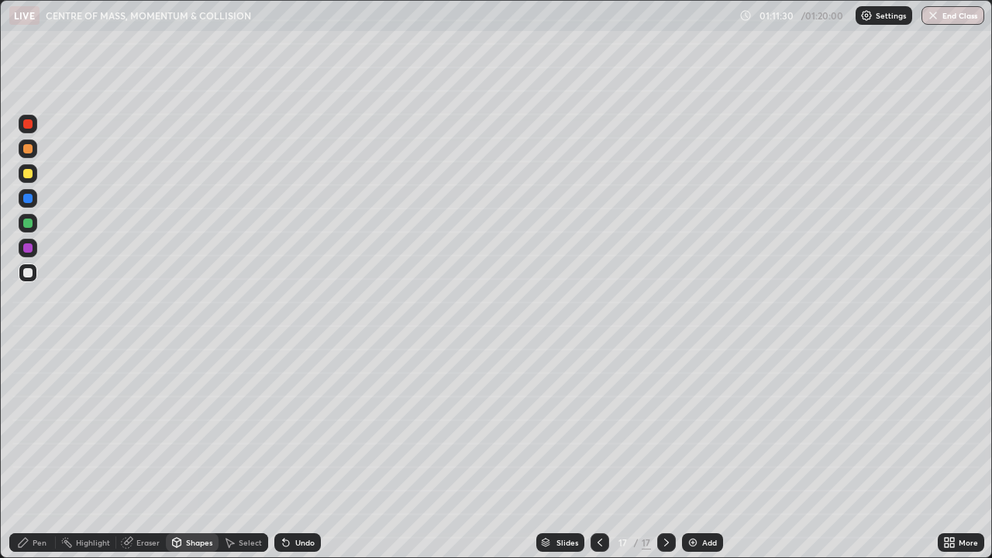
click at [181, 500] on icon at bounding box center [177, 543] width 12 height 12
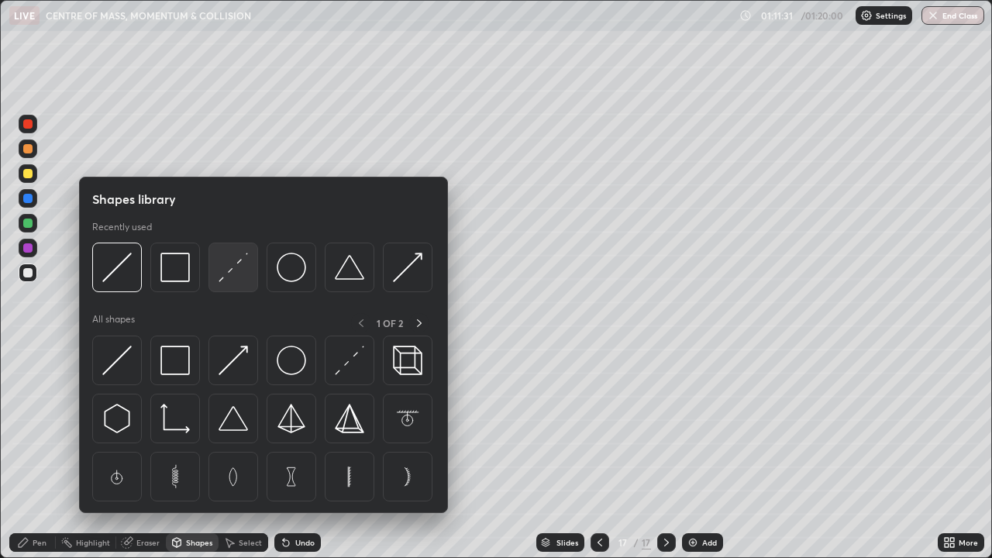
click at [223, 289] on div at bounding box center [234, 268] width 50 height 50
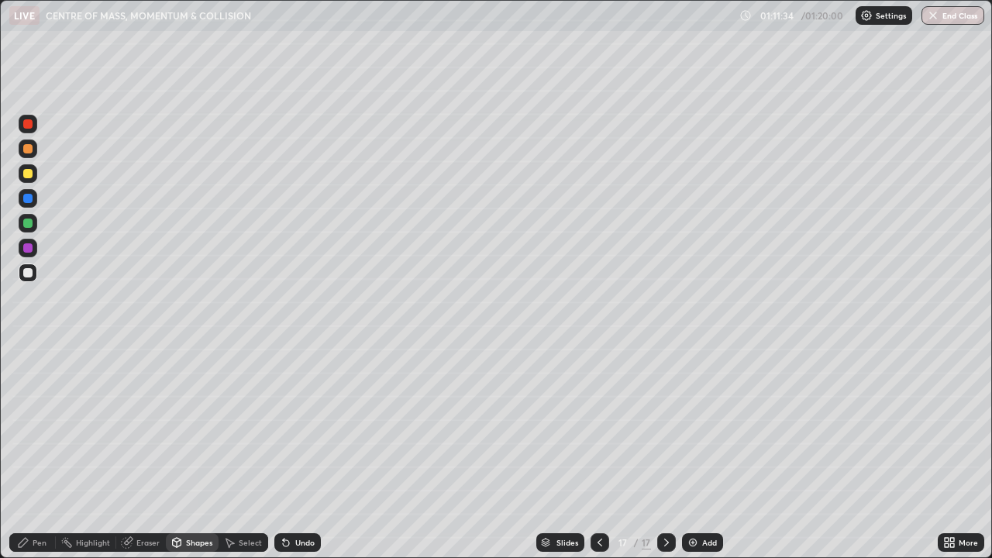
click at [36, 500] on div "Pen" at bounding box center [40, 543] width 14 height 8
click at [26, 176] on div at bounding box center [27, 173] width 9 height 9
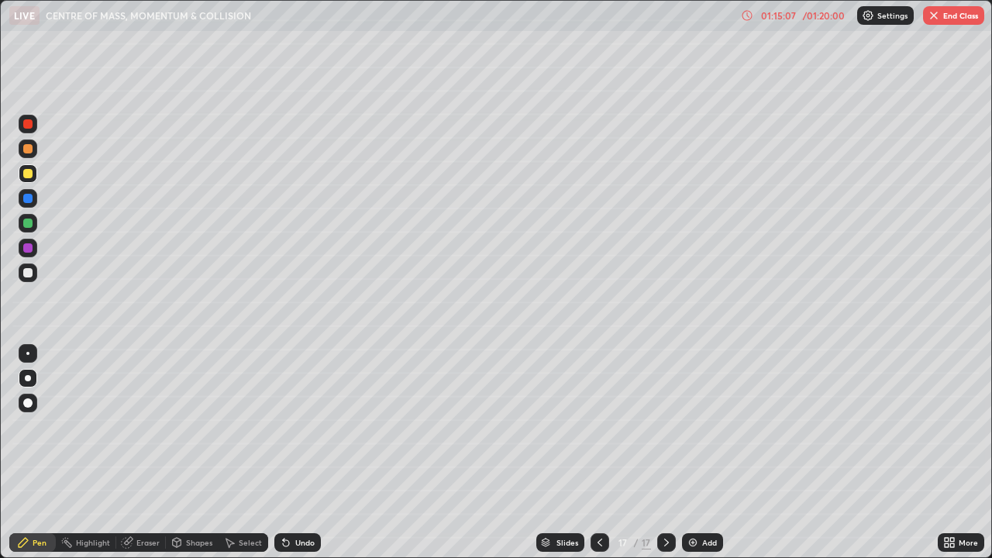
click at [296, 500] on div "Undo" at bounding box center [304, 543] width 19 height 8
click at [863, 500] on div "Slides 17 / 17 Add" at bounding box center [629, 542] width 617 height 31
click at [878, 500] on div "Slides 17 / 17 Add" at bounding box center [629, 542] width 617 height 31
click at [883, 500] on div "Slides 17 / 17 Add" at bounding box center [629, 542] width 617 height 31
click at [920, 500] on div "Slides 17 / 17 Add" at bounding box center [629, 542] width 617 height 31
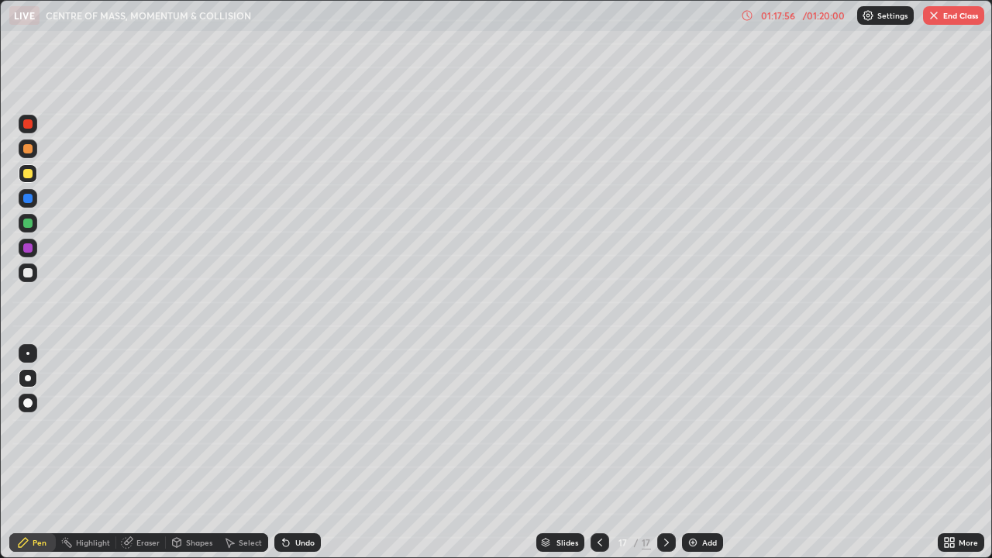
click at [26, 177] on div at bounding box center [27, 173] width 9 height 9
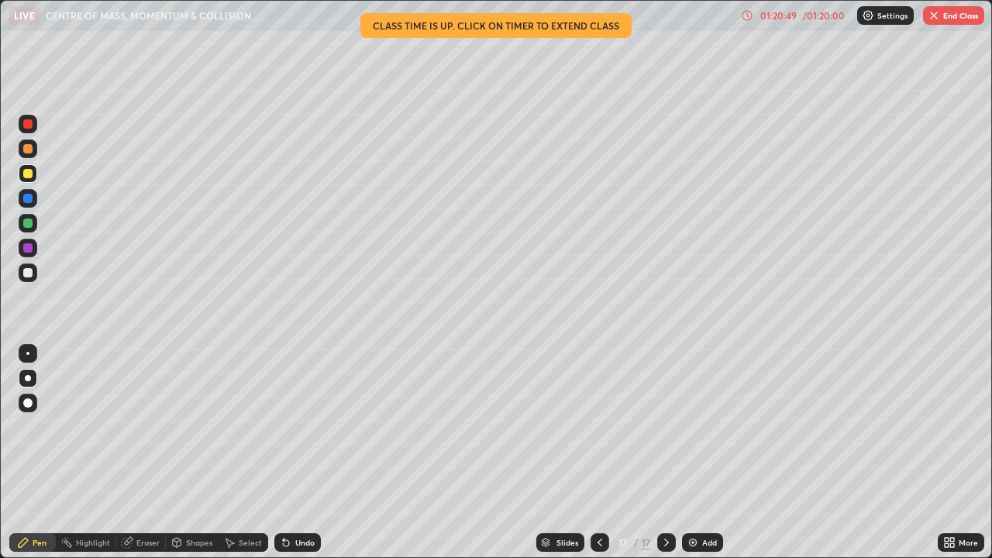
click at [964, 16] on button "End Class" at bounding box center [953, 15] width 61 height 19
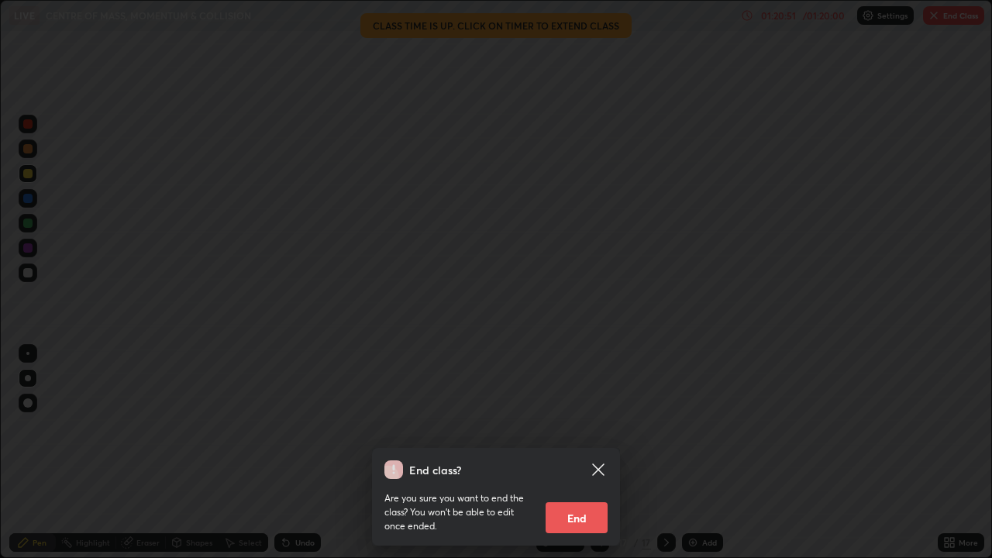
click at [581, 500] on button "End" at bounding box center [577, 517] width 62 height 31
